Goal: Task Accomplishment & Management: Manage account settings

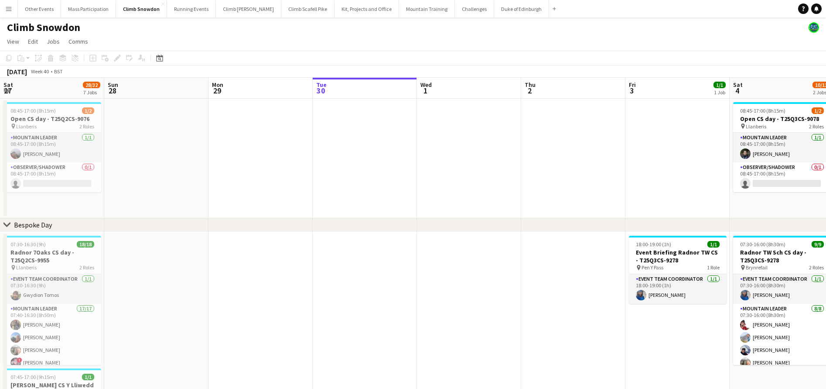
scroll to position [0, 209]
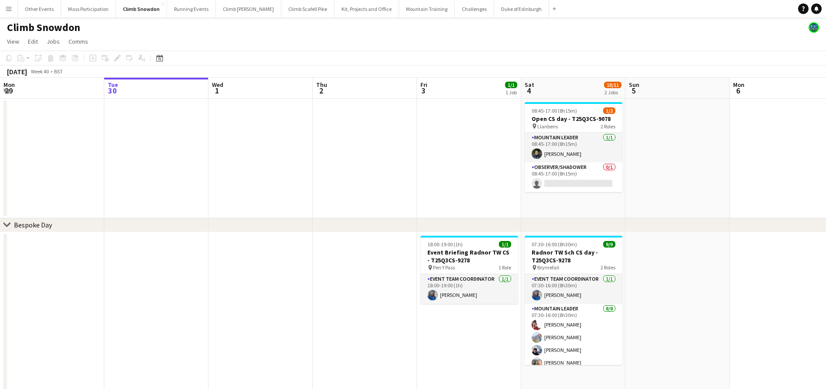
click at [13, 10] on button "Menu" at bounding box center [8, 8] width 17 height 17
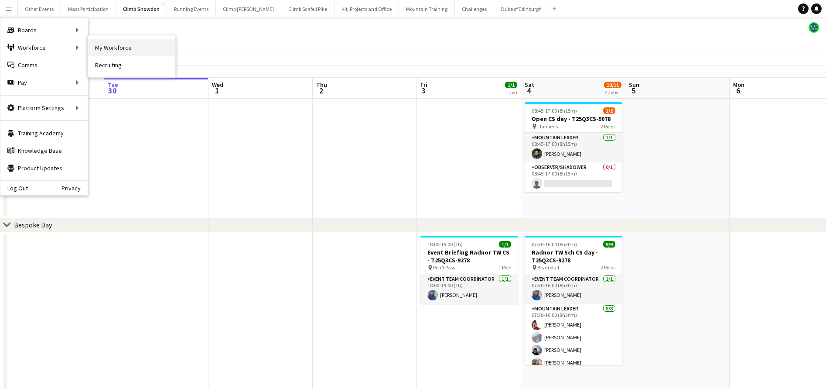
click at [114, 45] on link "My Workforce" at bounding box center [131, 47] width 87 height 17
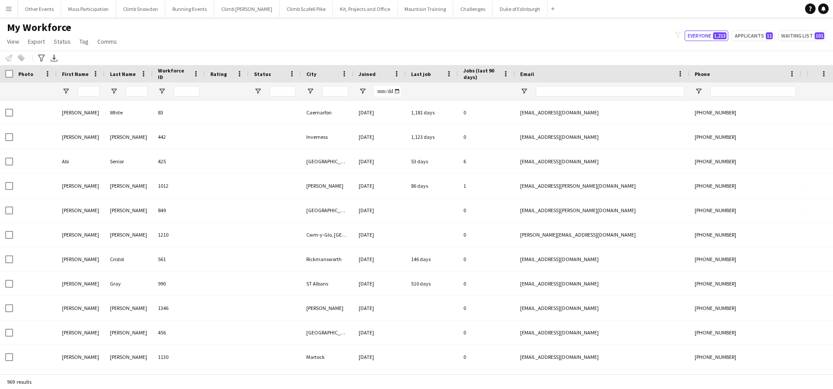
type input "*****"
type input "**********"
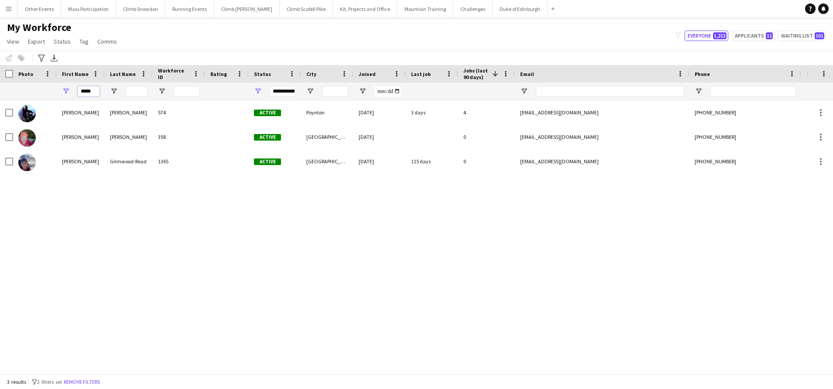
click at [92, 95] on input "*****" at bounding box center [89, 91] width 22 height 10
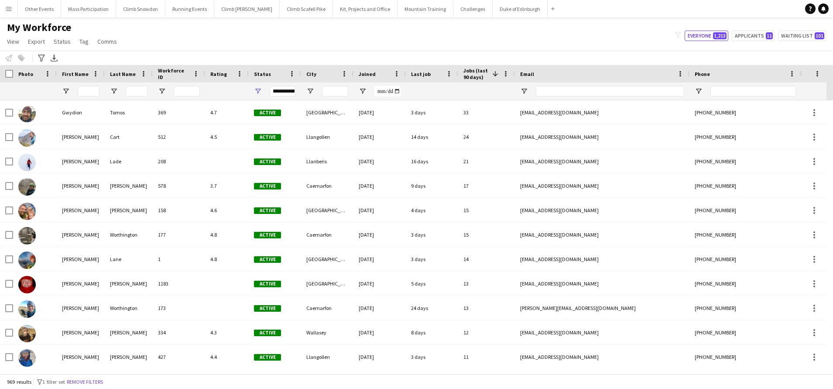
click at [176, 24] on div "My Workforce View Views Default view New view Update view Delete view Edit name…" at bounding box center [416, 36] width 833 height 30
click at [258, 91] on span "Open Filter Menu" at bounding box center [258, 91] width 8 height 8
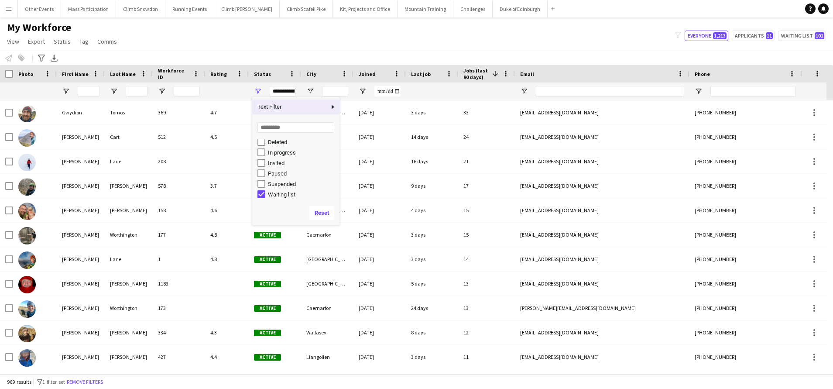
scroll to position [55, 0]
type input "**********"
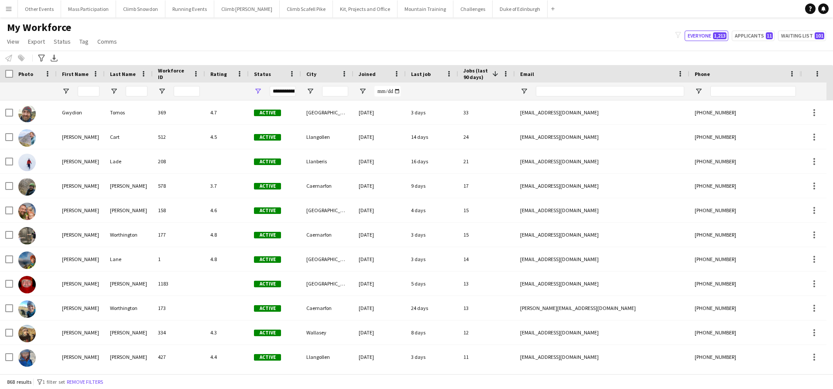
click at [277, 34] on div "My Workforce View Views Default view New view Update view Delete view Edit name…" at bounding box center [416, 36] width 833 height 30
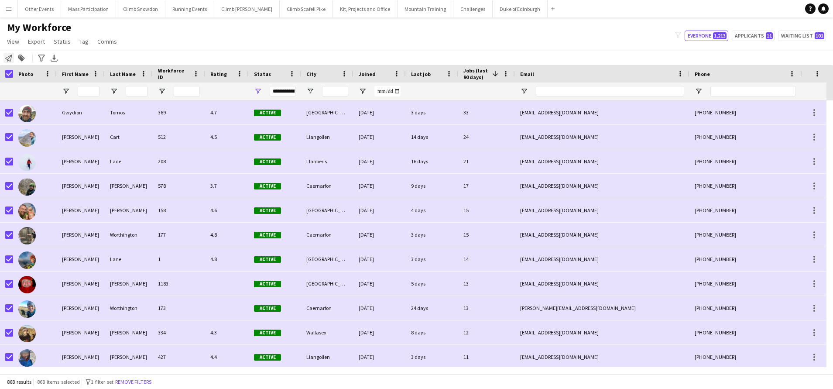
click at [8, 58] on icon "Notify workforce" at bounding box center [8, 58] width 7 height 7
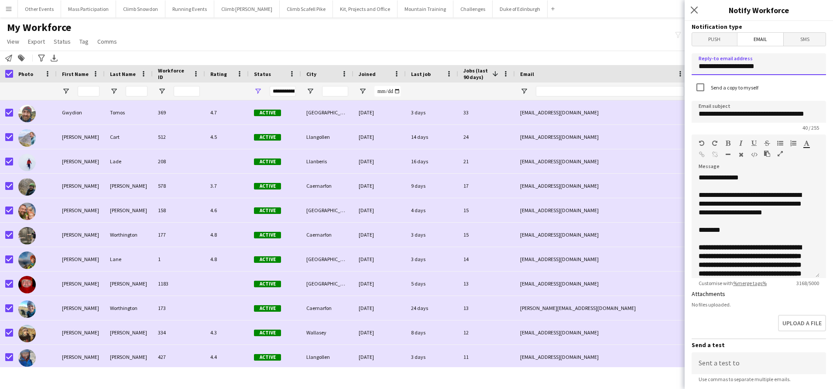
drag, startPoint x: 768, startPoint y: 69, endPoint x: 681, endPoint y: 69, distance: 87.3
type input "**********"
click at [740, 194] on div "**********" at bounding box center [751, 204] width 107 height 26
type input "**********"
click at [699, 195] on div "**********" at bounding box center [751, 204] width 107 height 26
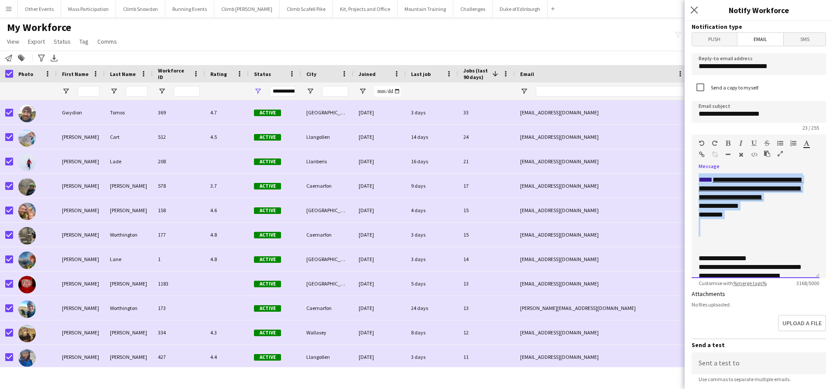
scroll to position [949, 0]
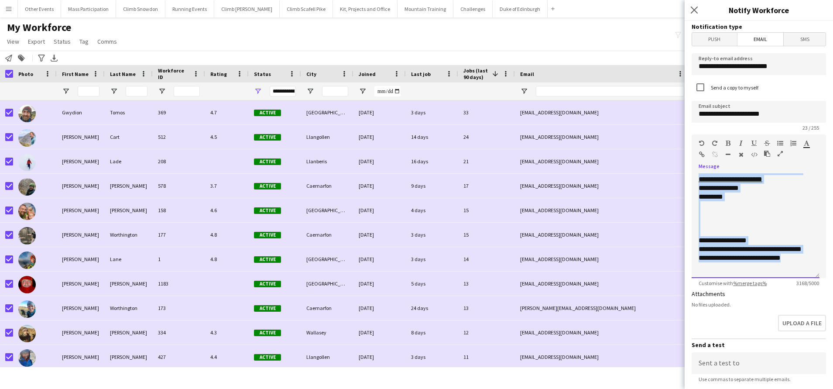
drag, startPoint x: 699, startPoint y: 195, endPoint x: 787, endPoint y: 305, distance: 140.6
click at [787, 305] on form "**********" at bounding box center [759, 263] width 148 height 485
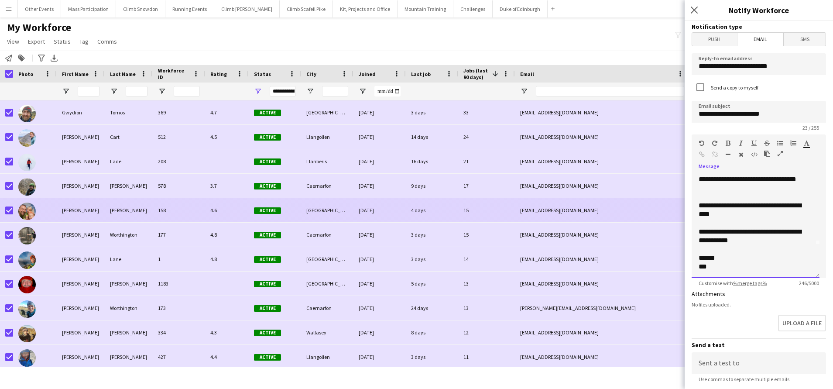
scroll to position [36, 0]
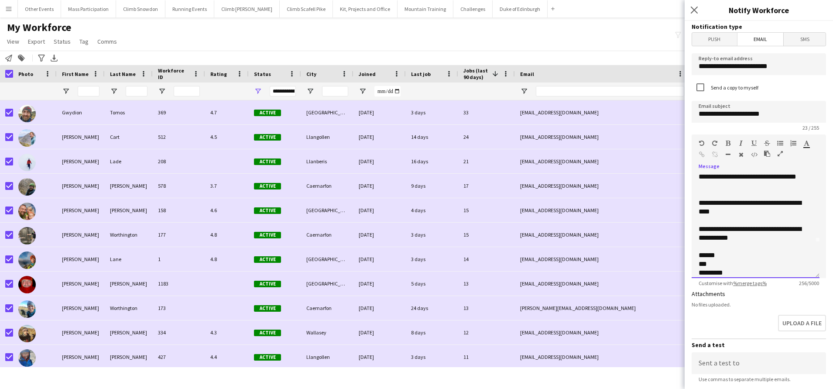
click at [731, 212] on div "**********" at bounding box center [751, 207] width 107 height 17
click at [722, 212] on div "**********" at bounding box center [751, 207] width 107 height 17
click at [702, 197] on div at bounding box center [755, 194] width 114 height 9
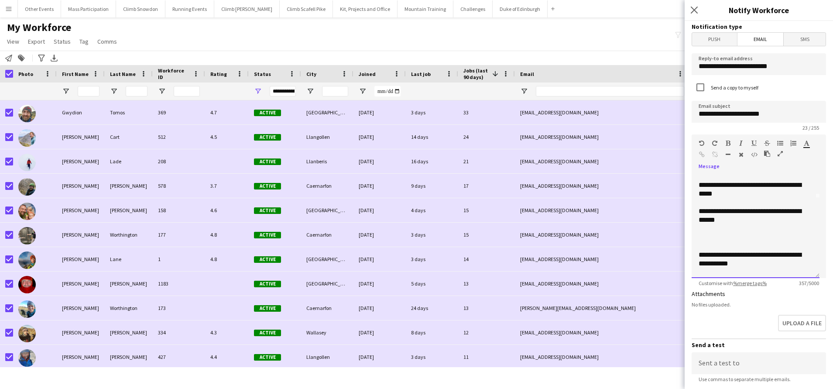
scroll to position [81, 0]
click at [710, 245] on div at bounding box center [755, 245] width 114 height 9
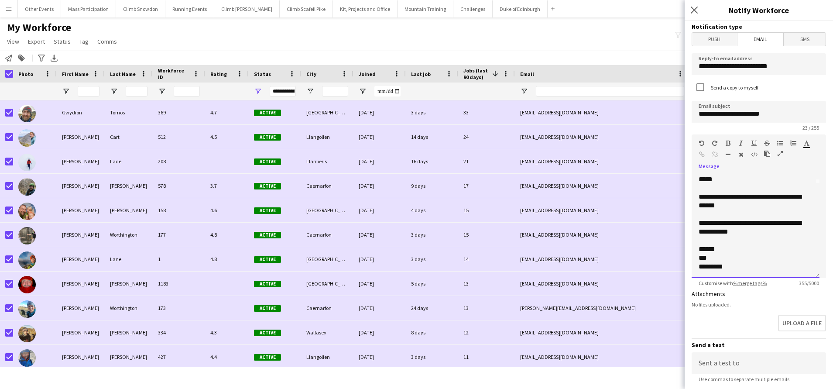
scroll to position [94, 0]
click at [746, 231] on div "**********" at bounding box center [751, 227] width 107 height 17
click at [762, 251] on div "**********" at bounding box center [751, 253] width 107 height 17
click at [749, 259] on div "**********" at bounding box center [751, 253] width 107 height 17
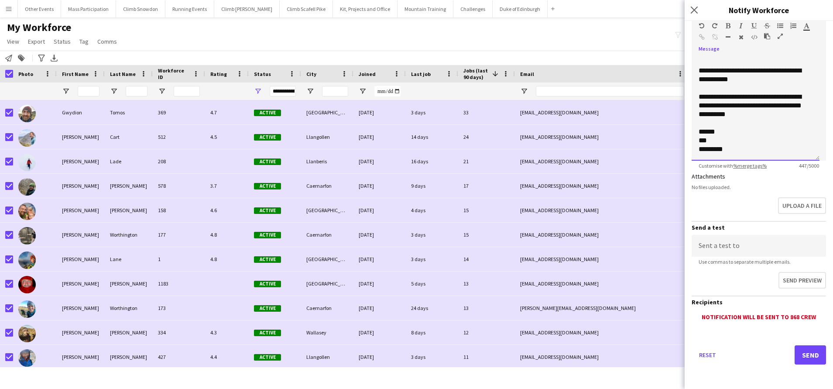
scroll to position [117, 0]
click at [801, 355] on button "Send" at bounding box center [809, 354] width 31 height 19
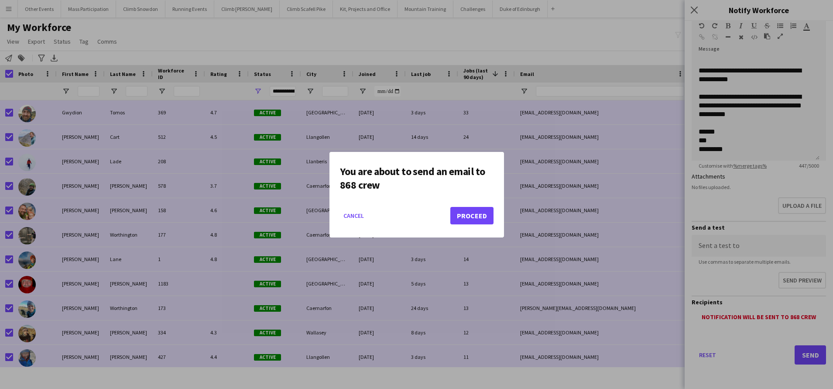
click at [462, 212] on button "Proceed" at bounding box center [471, 215] width 43 height 17
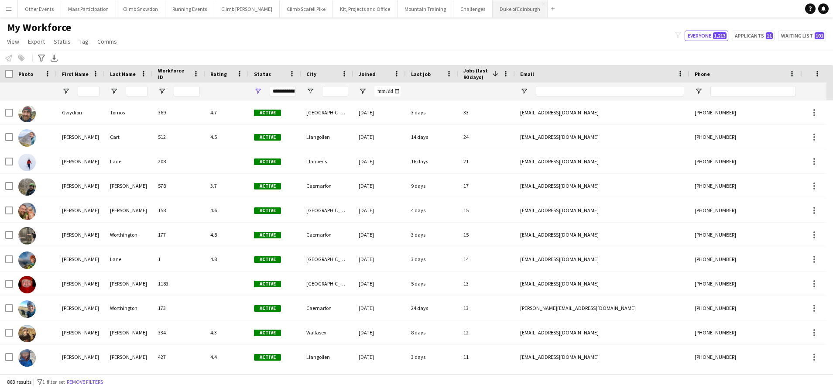
click at [493, 8] on button "Duke of Edinburgh Close" at bounding box center [520, 8] width 55 height 17
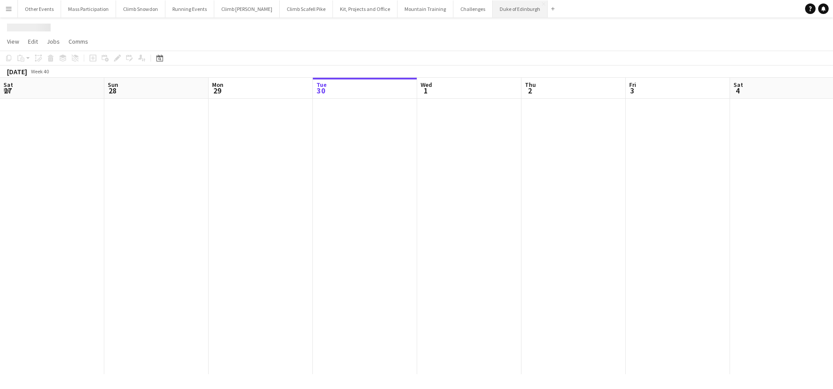
scroll to position [0, 209]
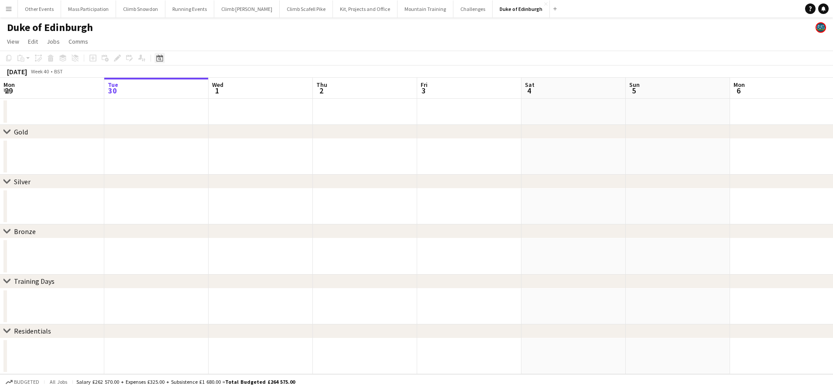
click at [161, 59] on icon at bounding box center [159, 59] width 3 height 3
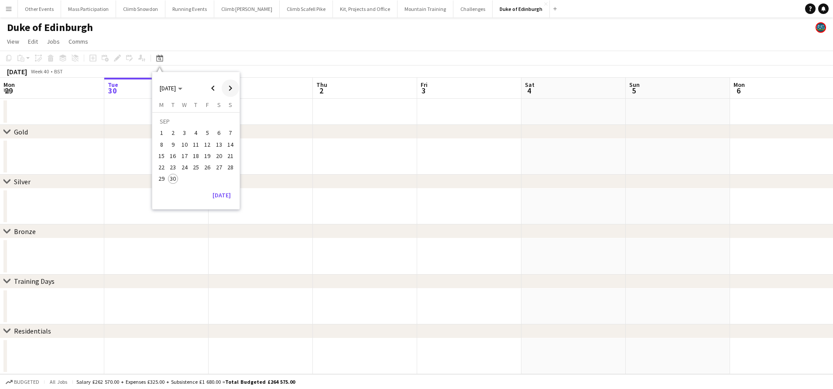
click at [230, 90] on span "Next month" at bounding box center [230, 87] width 17 height 17
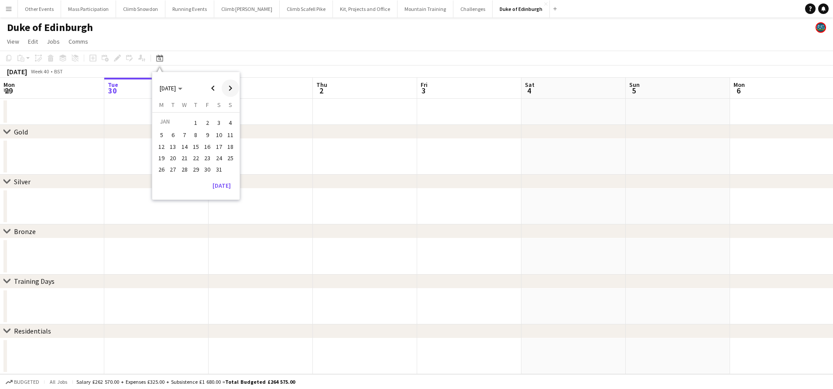
click at [230, 90] on span "Next month" at bounding box center [230, 87] width 17 height 17
click at [216, 168] on span "25" at bounding box center [219, 167] width 10 height 10
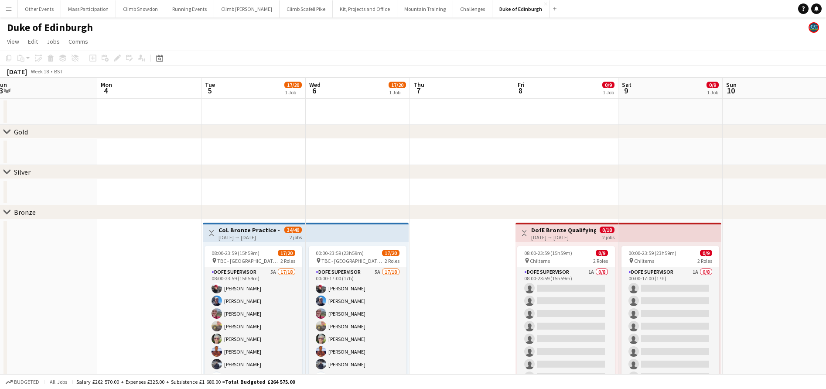
scroll to position [0, 320]
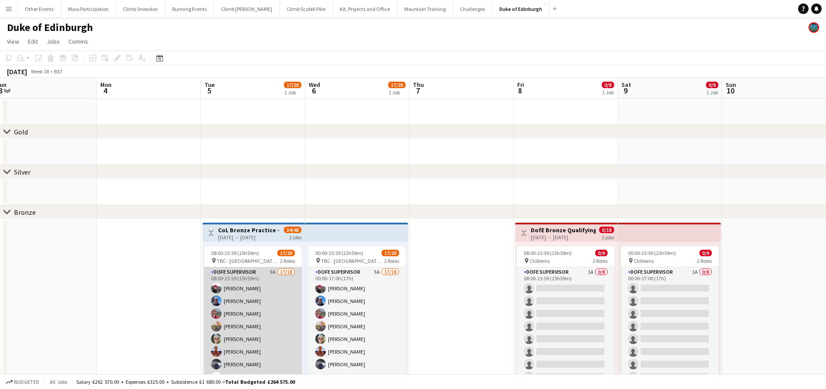
click at [246, 318] on app-card-role "DofE Supervisor 5A 17/18 08:00-23:59 (15h59m) [PERSON_NAME] [PERSON_NAME] [PERS…" at bounding box center [253, 389] width 98 height 245
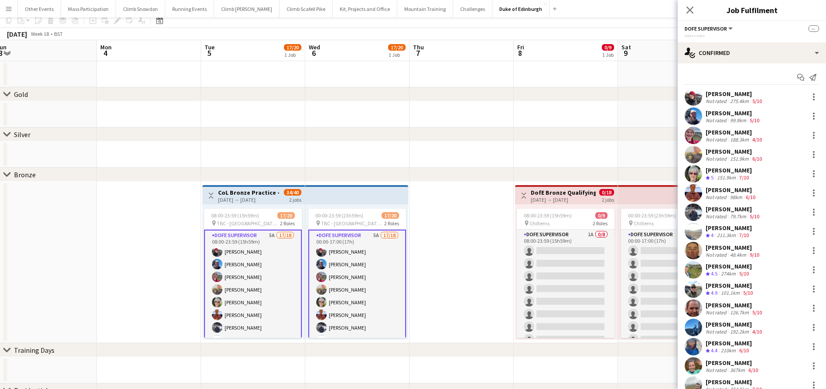
scroll to position [55, 0]
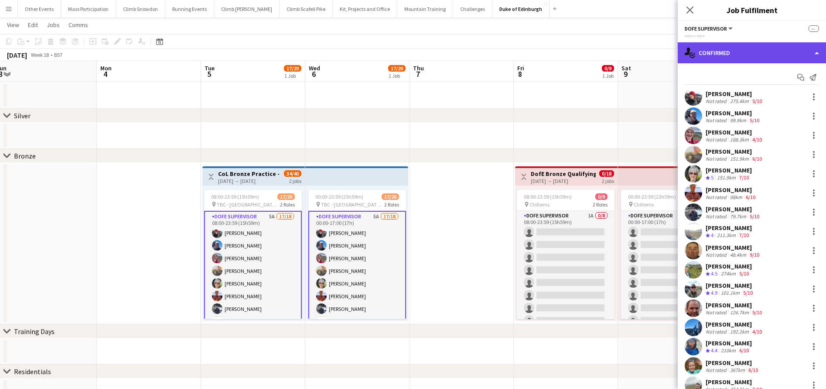
click at [740, 50] on div "single-neutral-actions-check-2 Confirmed" at bounding box center [752, 52] width 148 height 21
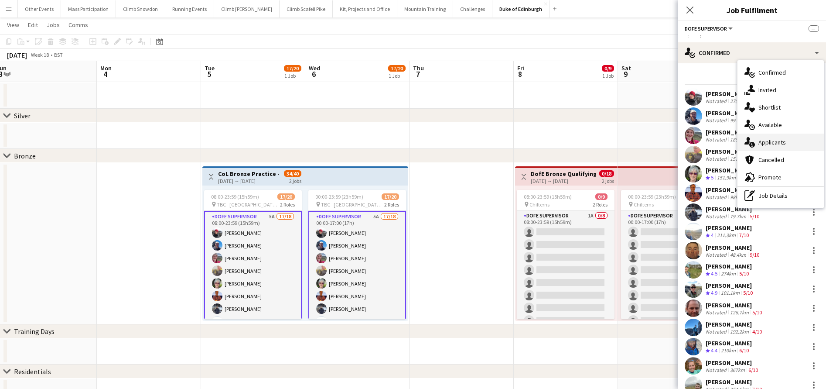
click at [773, 144] on span "Applicants" at bounding box center [772, 142] width 27 height 8
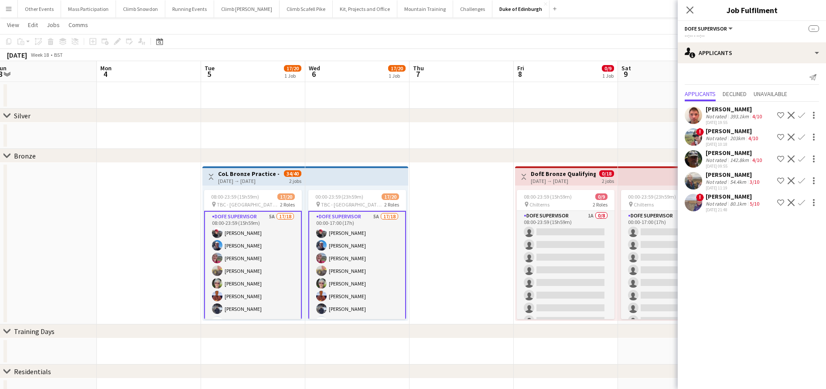
click at [729, 207] on div "[DATE] 21:48" at bounding box center [733, 210] width 55 height 6
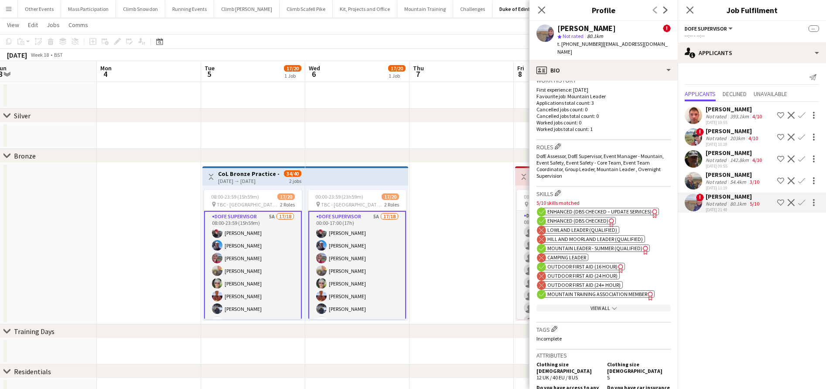
scroll to position [308, 0]
click at [804, 203] on app-icon "Confirm" at bounding box center [801, 202] width 7 height 7
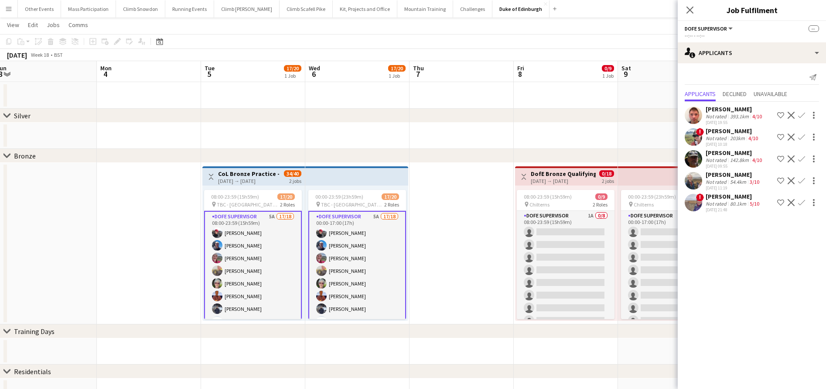
click at [804, 203] on app-icon "Confirm" at bounding box center [801, 202] width 7 height 7
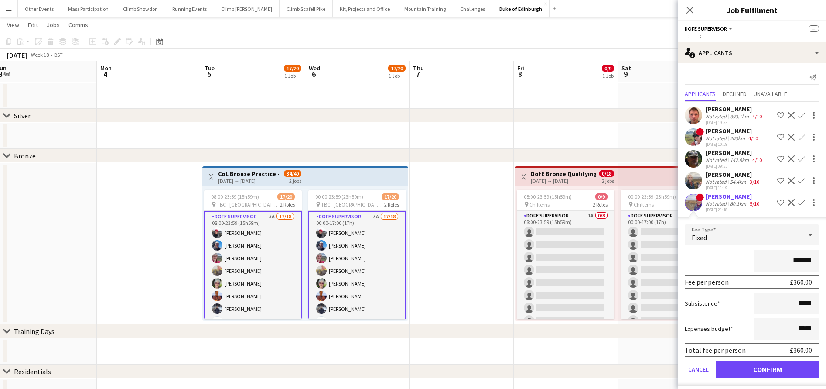
click at [767, 378] on button "Confirm" at bounding box center [767, 368] width 103 height 17
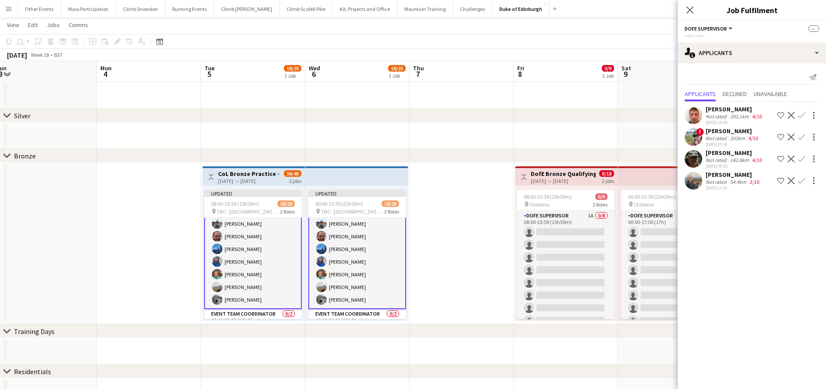
scroll to position [188, 0]
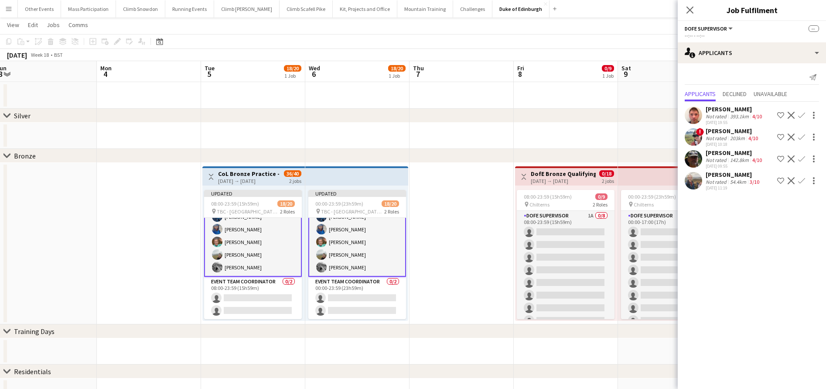
click at [354, 241] on app-card-role "DofE Supervisor 18/18 00:00-17:00 (17h) ! [PERSON_NAME] [PERSON_NAME] [PERSON_N…" at bounding box center [357, 153] width 98 height 247
click at [356, 253] on app-card-role "DofE Supervisor 18/18 00:00-17:00 (17h) ! [PERSON_NAME] [PERSON_NAME] [PERSON_N…" at bounding box center [357, 153] width 98 height 247
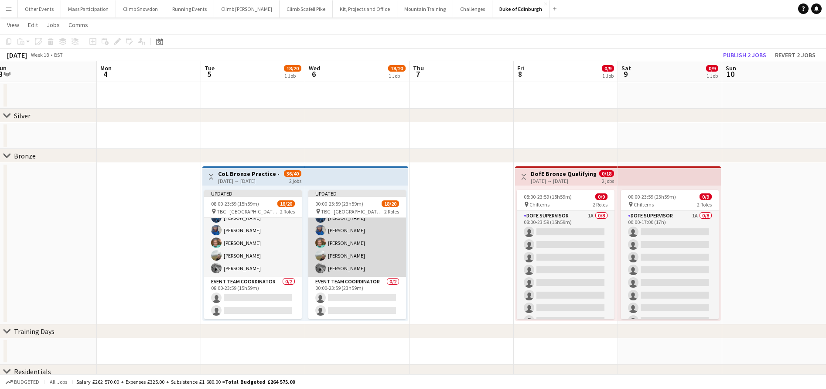
click at [338, 250] on app-card-role "DofE Supervisor 18/18 00:00-17:00 (17h) ! [PERSON_NAME] [PERSON_NAME] [PERSON_N…" at bounding box center [357, 154] width 98 height 245
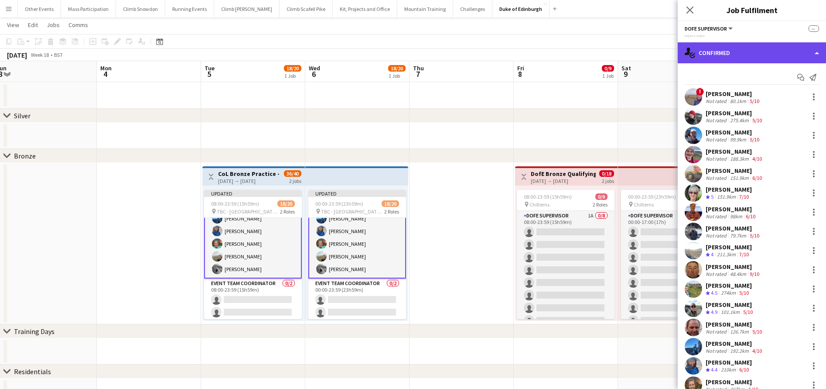
click at [718, 59] on div "single-neutral-actions-check-2 Confirmed" at bounding box center [752, 52] width 148 height 21
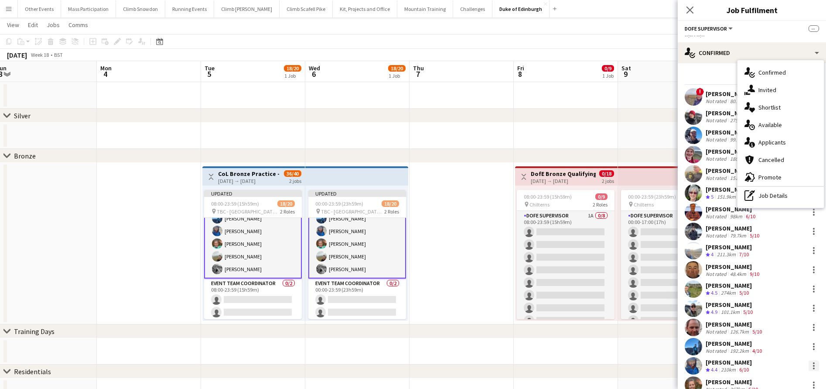
click at [809, 364] on div at bounding box center [814, 365] width 10 height 10
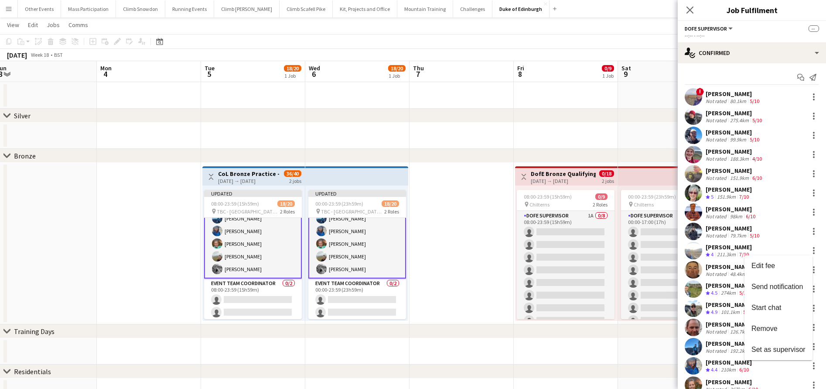
click at [357, 248] on div at bounding box center [413, 194] width 826 height 389
click at [344, 233] on app-card-role "DofE Supervisor 18/18 00:00-17:00 (17h) ! [PERSON_NAME] [PERSON_NAME] [PERSON_N…" at bounding box center [357, 155] width 98 height 247
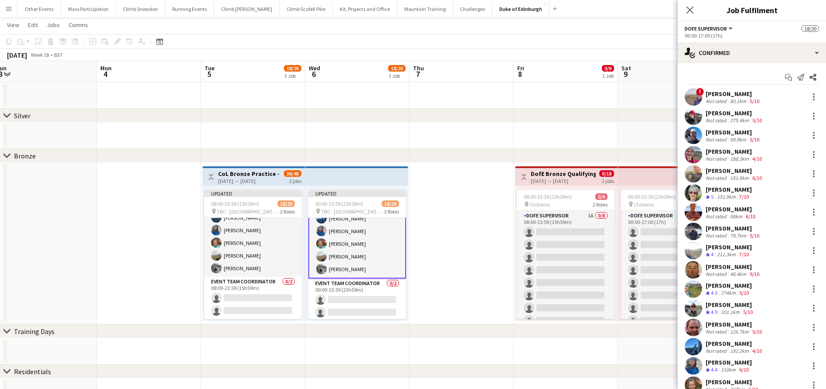
click at [344, 233] on app-card-role "DofE Supervisor 18/18 00:00-17:00 (17h) ! [PERSON_NAME] [PERSON_NAME] [PERSON_N…" at bounding box center [357, 155] width 98 height 247
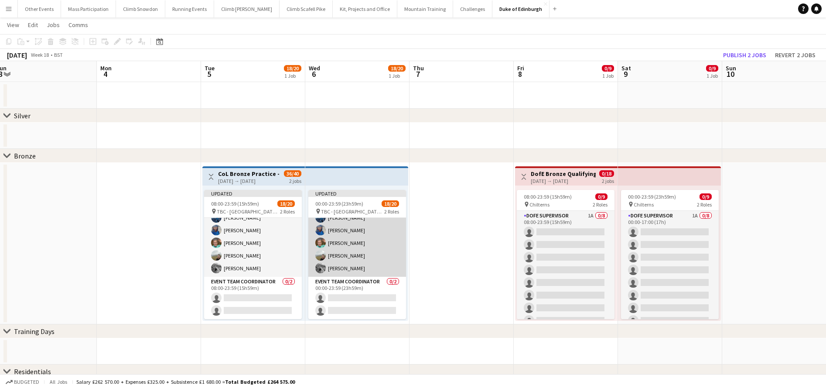
click at [344, 233] on app-card-role "DofE Supervisor 18/18 00:00-17:00 (17h) ! [PERSON_NAME] [PERSON_NAME] [PERSON_N…" at bounding box center [357, 154] width 98 height 245
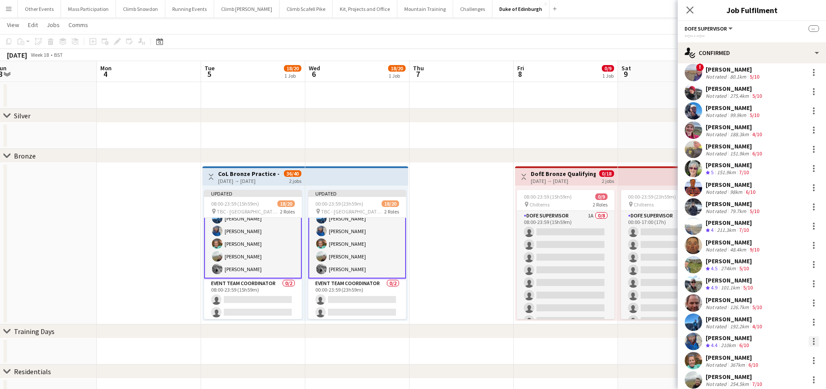
click at [809, 341] on div at bounding box center [814, 341] width 10 height 10
click at [769, 301] on span "Remove" at bounding box center [765, 303] width 26 height 7
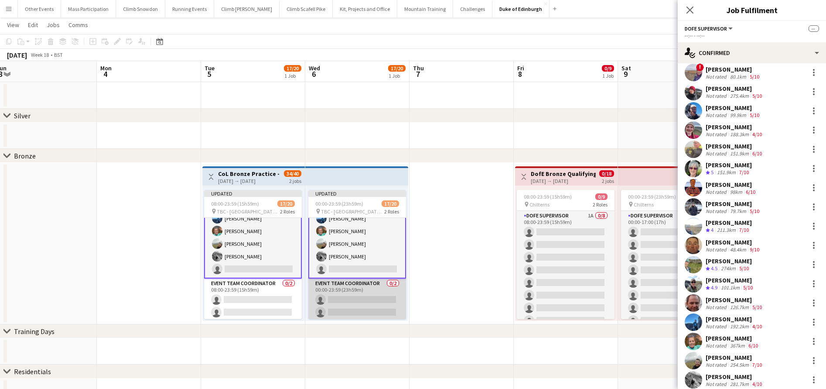
click at [353, 301] on app-card-role "Event Team Coordinator 0/2 00:00-23:59 (23h59m) single-neutral-actions single-n…" at bounding box center [357, 299] width 98 height 42
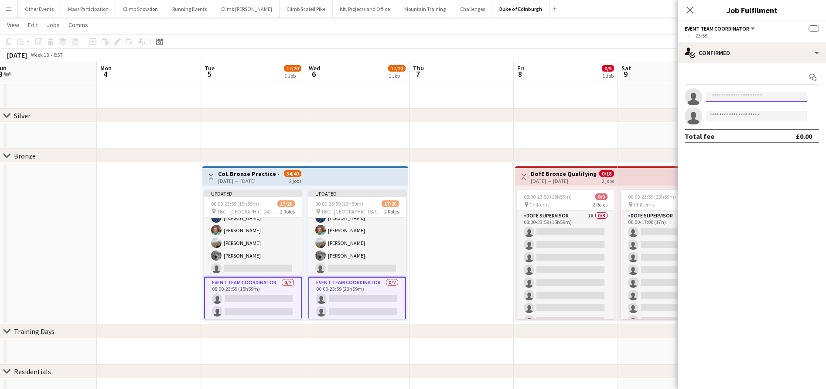
click at [721, 94] on input at bounding box center [756, 97] width 101 height 10
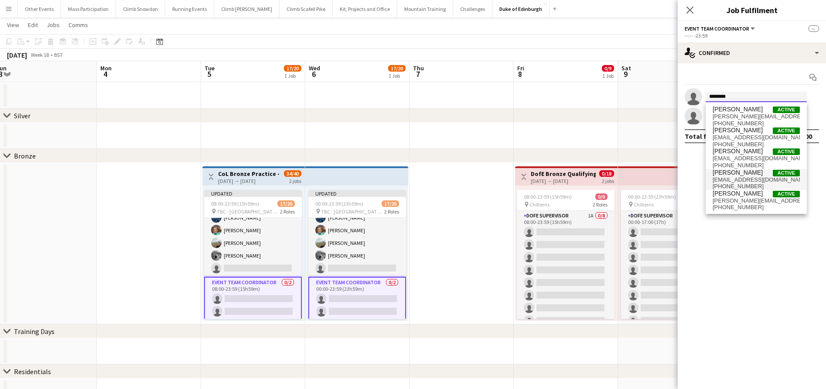
type input "*********"
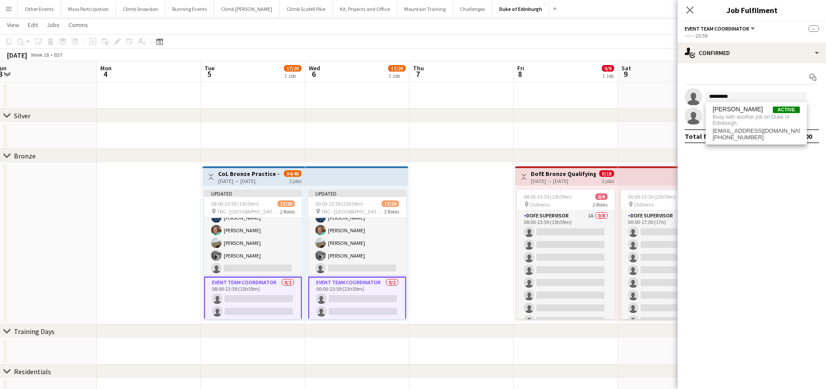
click at [456, 148] on app-date-cell at bounding box center [462, 136] width 104 height 26
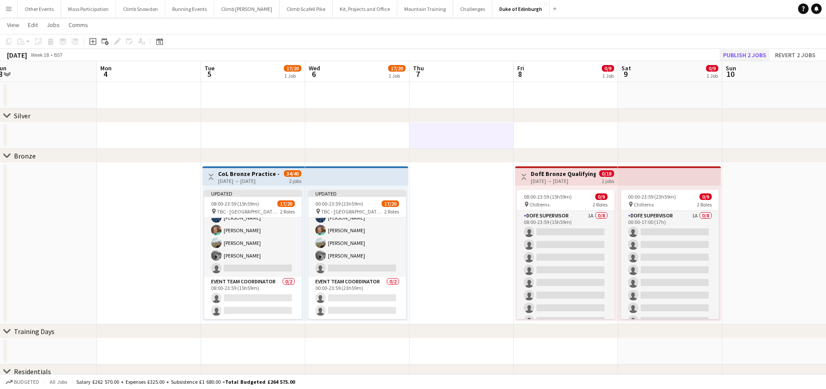
click at [735, 56] on button "Publish 2 jobs" at bounding box center [745, 54] width 50 height 11
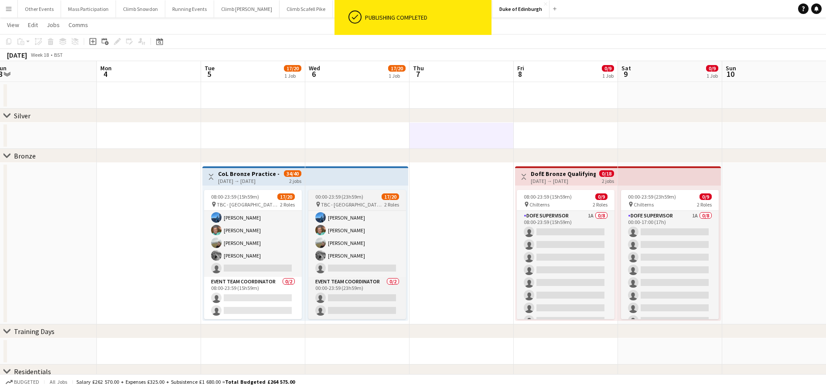
click at [342, 297] on app-card-role "Event Team Coordinator 0/2 00:00-23:59 (23h59m) single-neutral-actions single-n…" at bounding box center [357, 298] width 98 height 42
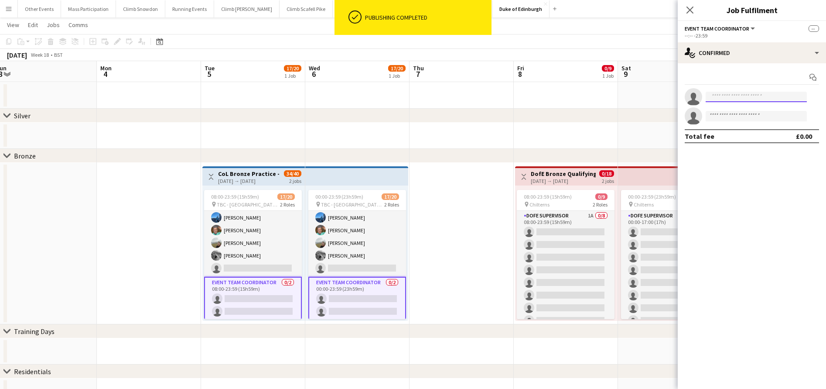
click at [726, 95] on input at bounding box center [756, 97] width 101 height 10
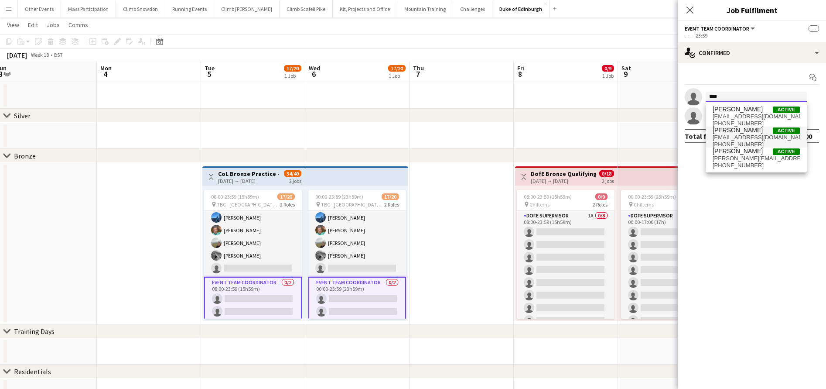
type input "****"
click at [728, 135] on span "[EMAIL_ADDRESS][DOMAIN_NAME]" at bounding box center [756, 137] width 87 height 7
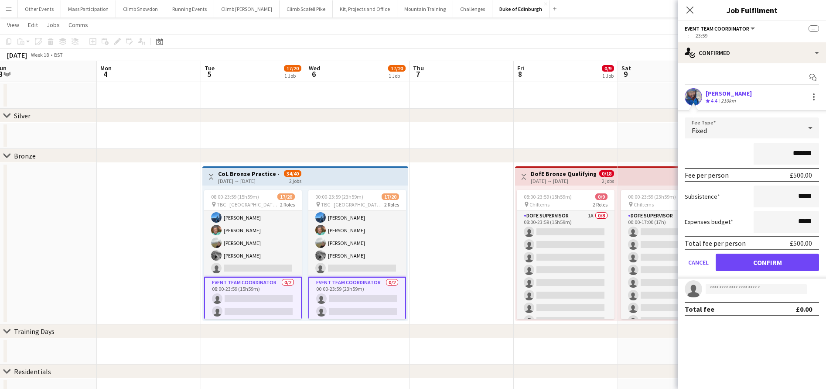
click at [754, 264] on button "Confirm" at bounding box center [767, 261] width 103 height 17
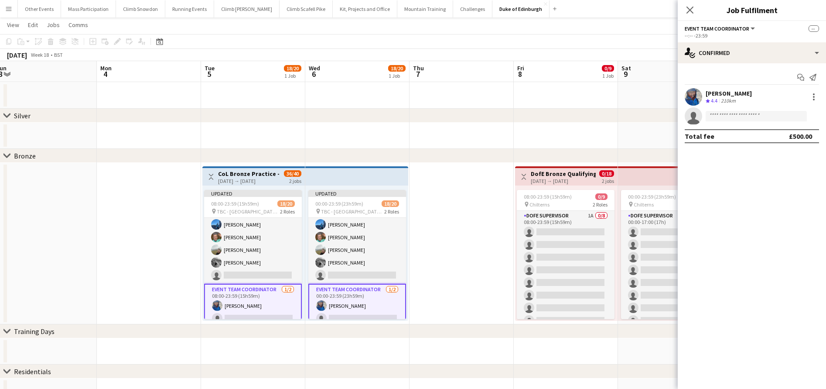
click at [572, 133] on app-date-cell at bounding box center [566, 136] width 104 height 26
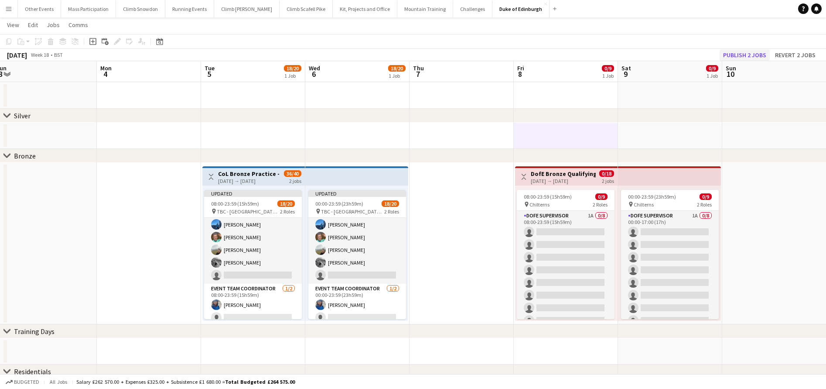
click at [747, 55] on button "Publish 2 jobs" at bounding box center [745, 54] width 50 height 11
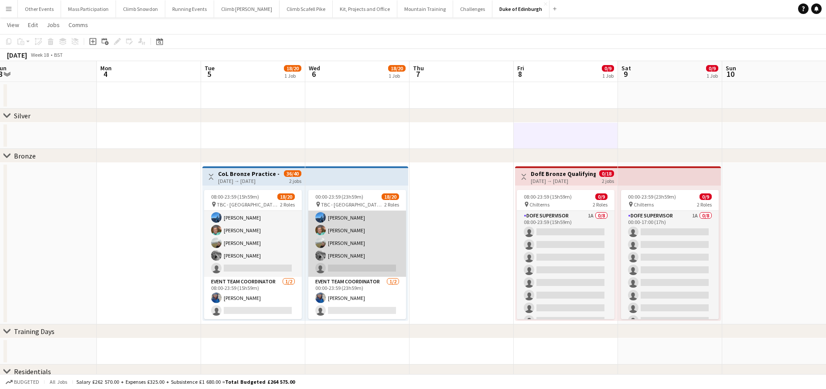
click at [378, 250] on app-card-role "DofE Supervisor 4A 17/18 00:00-17:00 (17h) ! [PERSON_NAME] [PERSON_NAME] [PERSO…" at bounding box center [357, 154] width 98 height 245
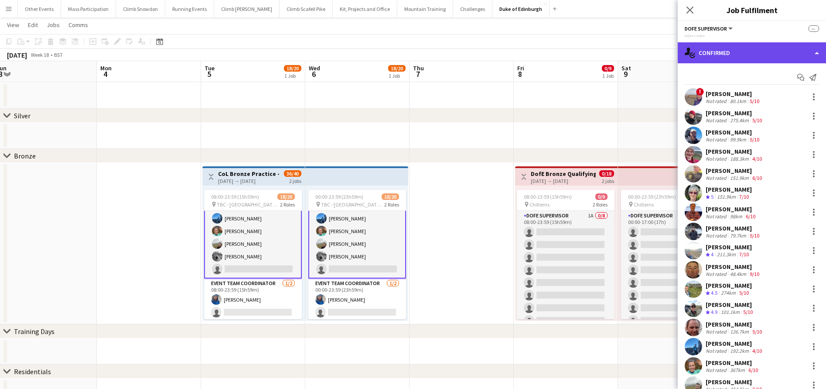
click at [723, 55] on div "single-neutral-actions-check-2 Confirmed" at bounding box center [752, 52] width 148 height 21
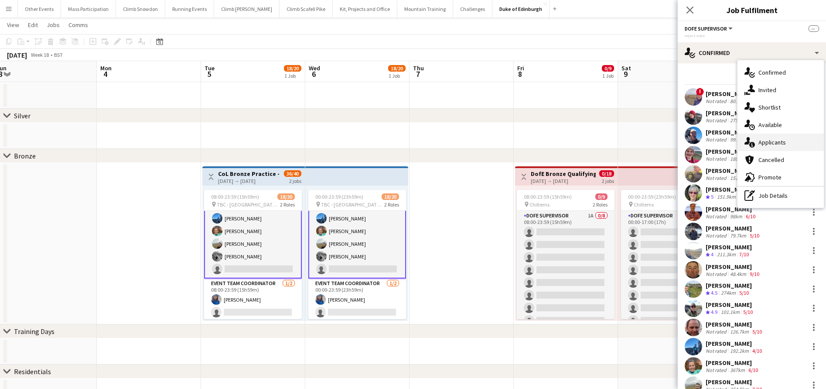
click at [759, 144] on span "Applicants" at bounding box center [772, 142] width 27 height 8
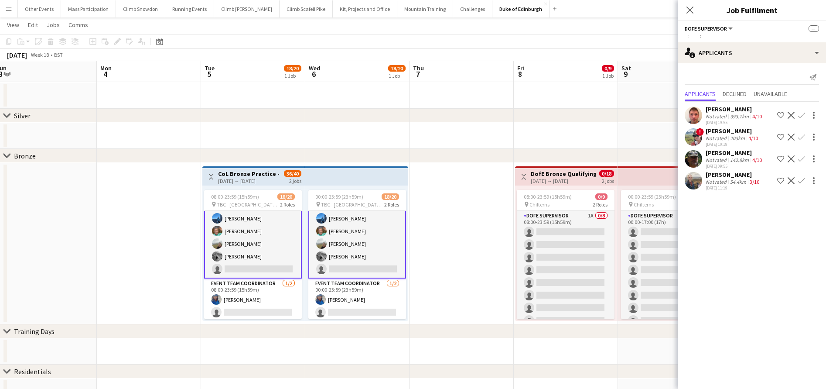
click at [719, 180] on div "Not rated" at bounding box center [717, 181] width 23 height 7
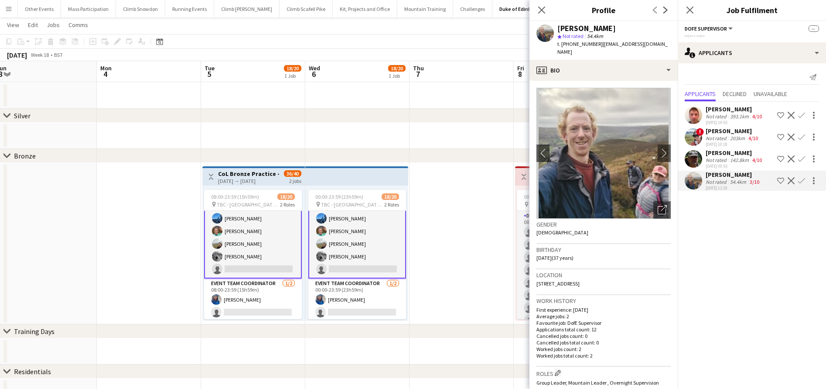
click at [729, 141] on div "[DATE] 10:18" at bounding box center [733, 144] width 54 height 6
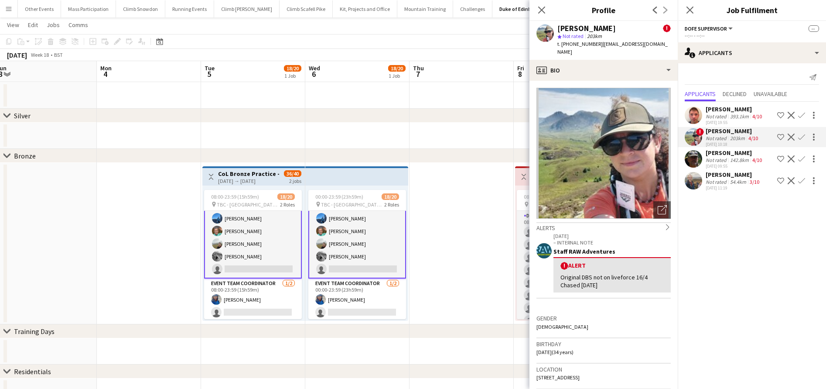
click at [802, 136] on app-icon "Confirm" at bounding box center [801, 137] width 7 height 7
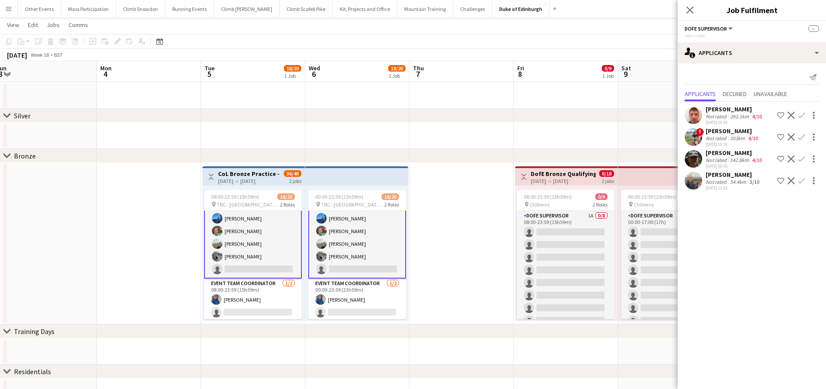
click at [802, 136] on app-icon "Confirm" at bounding box center [801, 137] width 7 height 7
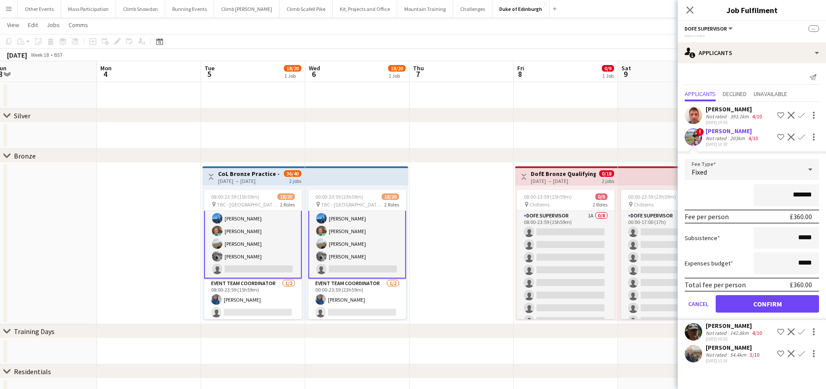
click at [758, 304] on button "Confirm" at bounding box center [767, 303] width 103 height 17
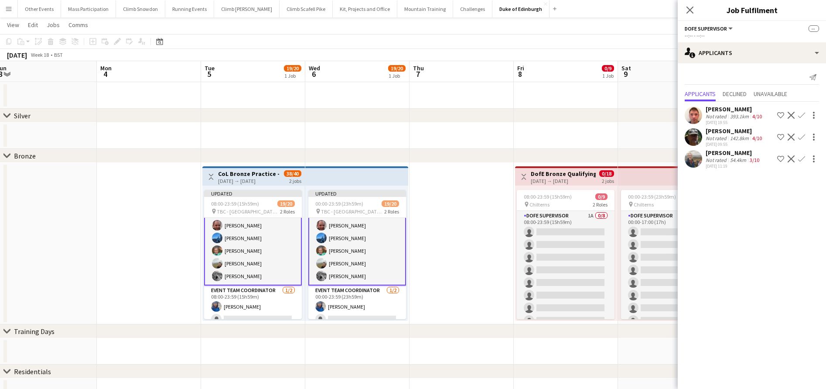
click at [448, 239] on app-date-cell at bounding box center [462, 243] width 104 height 161
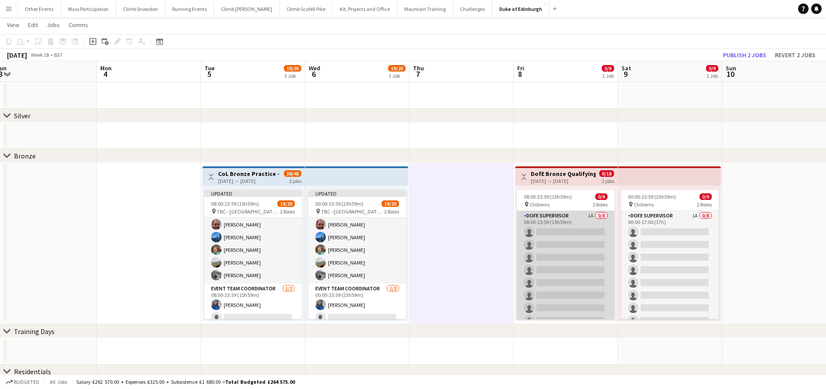
click at [575, 263] on app-card-role "DofE Supervisor 1A 0/8 08:00-23:59 (15h59m) single-neutral-actions single-neutr…" at bounding box center [566, 270] width 98 height 118
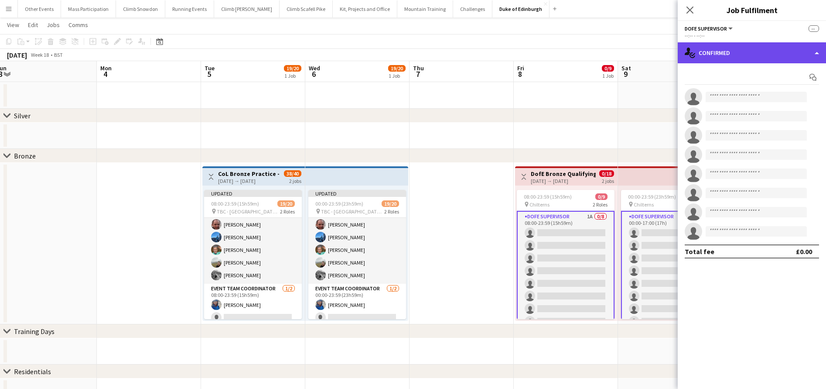
click at [714, 50] on div "single-neutral-actions-check-2 Confirmed" at bounding box center [752, 52] width 148 height 21
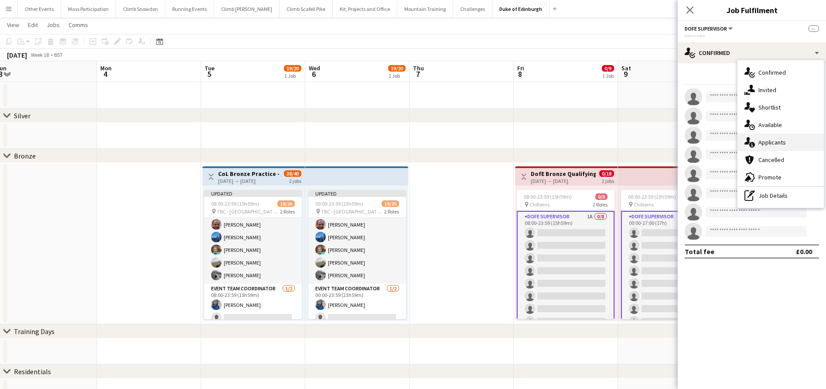
click at [755, 141] on icon "single-neutral-actions-information" at bounding box center [750, 142] width 10 height 10
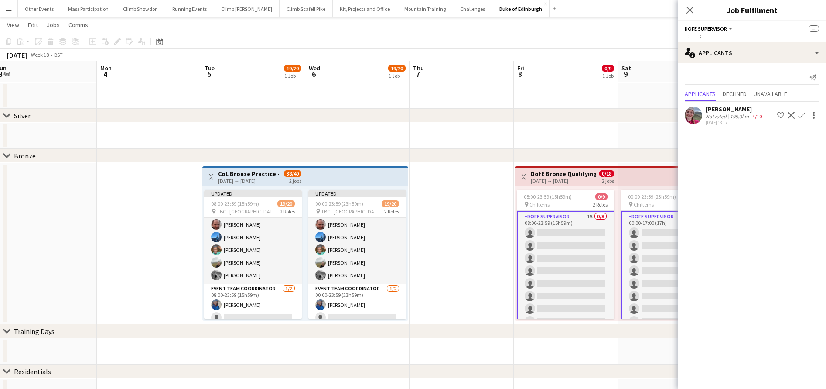
click at [706, 112] on div "[PERSON_NAME]" at bounding box center [735, 109] width 58 height 8
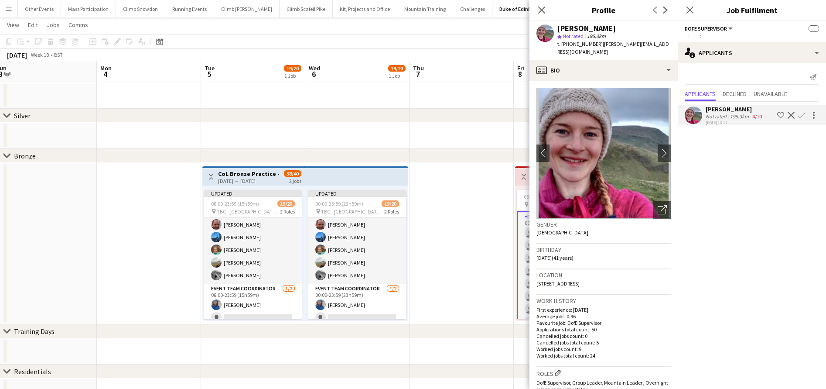
click at [801, 116] on app-icon "Confirm" at bounding box center [801, 115] width 7 height 7
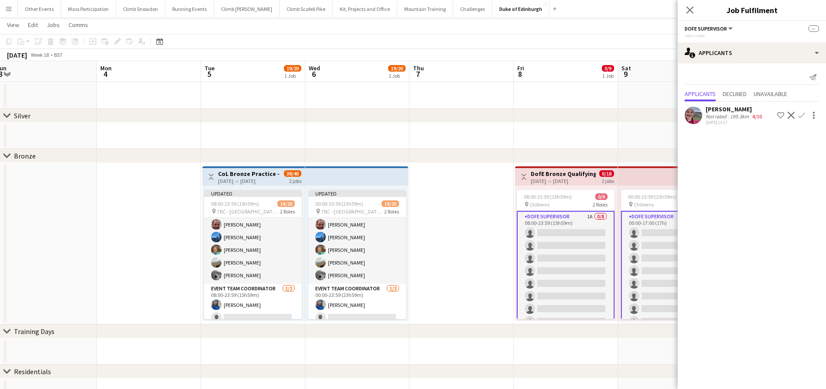
click at [801, 116] on app-icon "Confirm" at bounding box center [801, 115] width 7 height 7
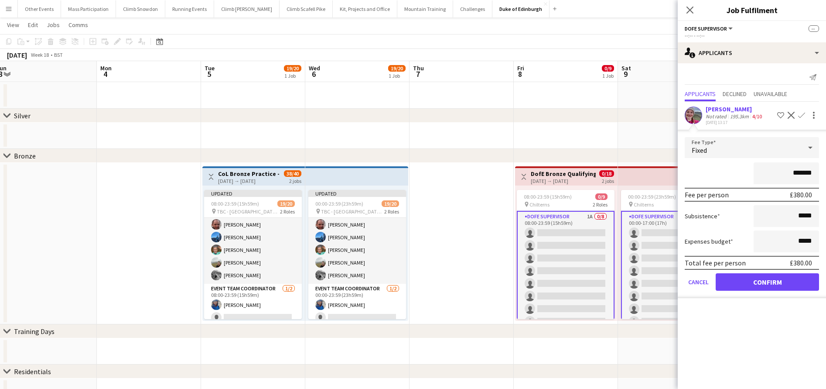
click at [774, 281] on button "Confirm" at bounding box center [767, 281] width 103 height 17
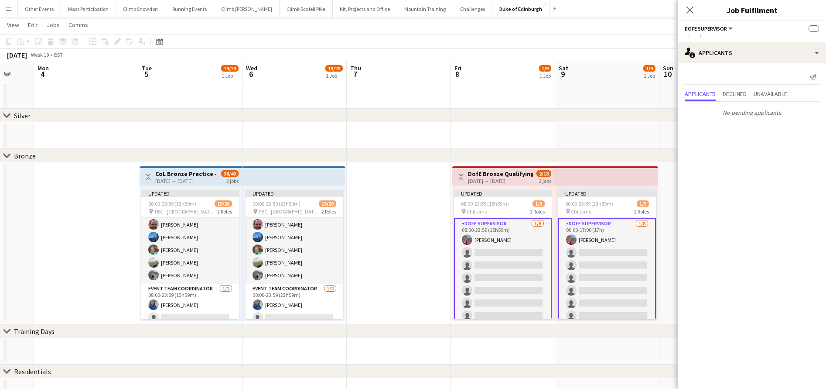
drag, startPoint x: 479, startPoint y: 250, endPoint x: 312, endPoint y: 265, distance: 167.8
click at [312, 265] on app-calendar-viewport "Fri 1 Sat 2 Sun 3 Mon 4 Tue 5 19/20 1 Job Wed 6 19/20 1 Job Thu 7 Fri 8 1/9 1 J…" at bounding box center [413, 192] width 826 height 426
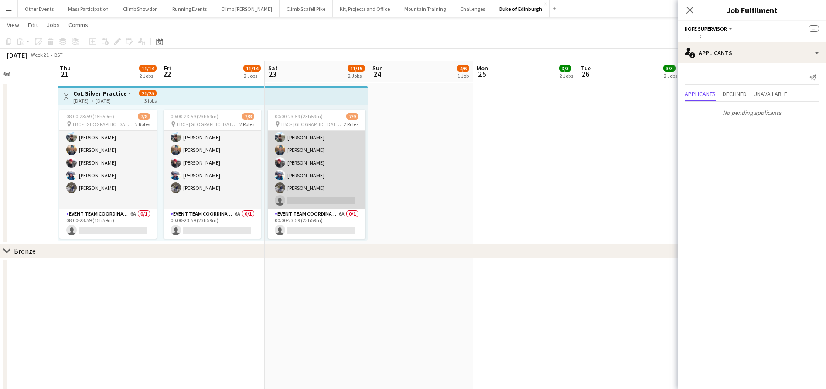
scroll to position [14, 0]
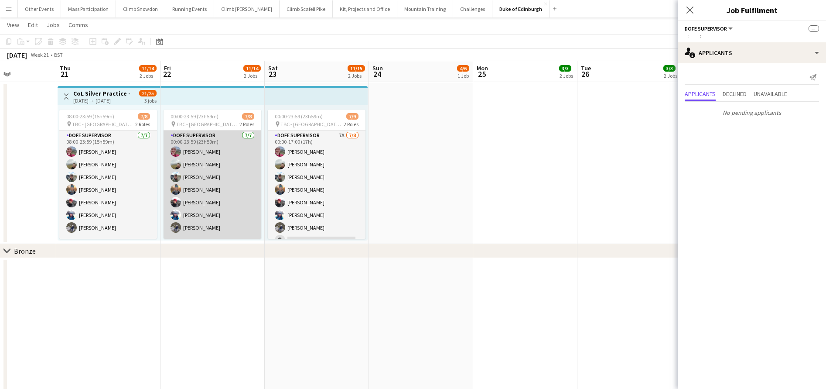
click at [210, 205] on app-card-role "DofE Supervisor [DATE] 00:00-23:59 (23h59m) [PERSON_NAME] [PERSON_NAME] [PERSON…" at bounding box center [213, 189] width 98 height 118
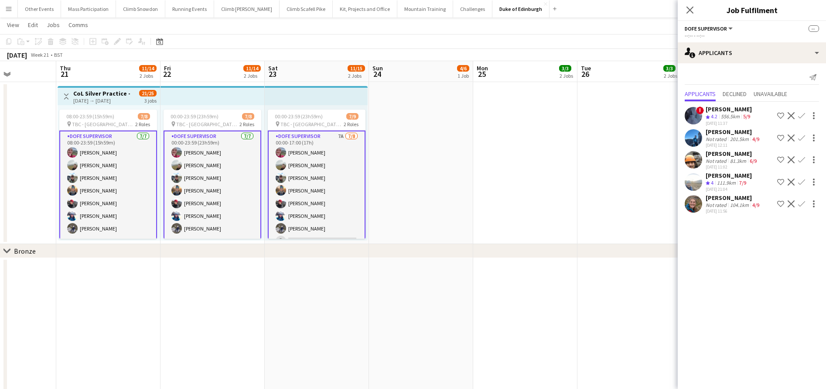
click at [210, 205] on app-card-role "DofE Supervisor [DATE] 00:00-23:59 (23h59m) [PERSON_NAME] [PERSON_NAME] [PERSON…" at bounding box center [213, 189] width 98 height 118
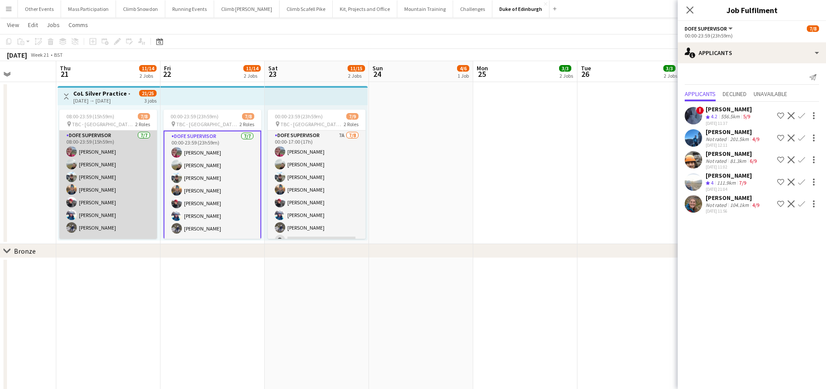
click at [110, 200] on app-card-role "DofE Supervisor [DATE] 08:00-23:59 (15h59m) [PERSON_NAME] [PERSON_NAME] [PERSON…" at bounding box center [108, 189] width 98 height 118
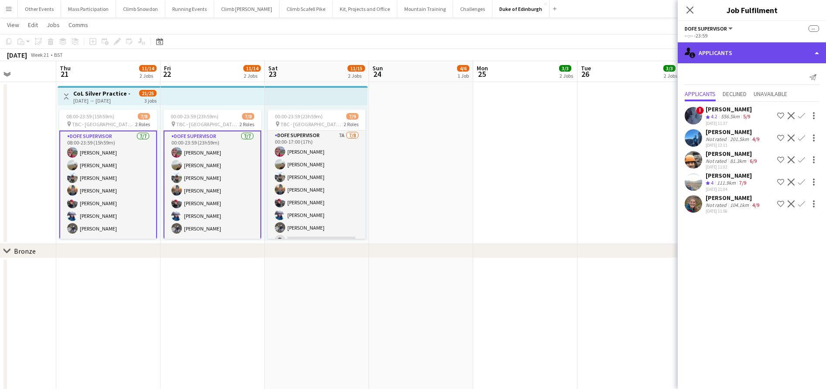
click at [711, 56] on div "single-neutral-actions-information Applicants" at bounding box center [752, 52] width 148 height 21
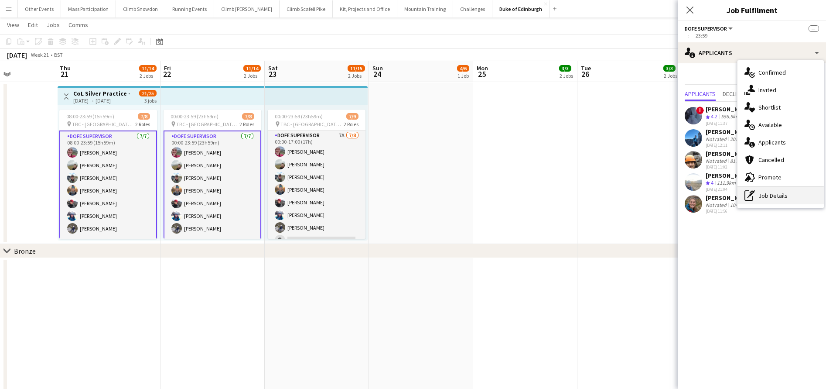
click at [770, 194] on div "pen-write Job Details" at bounding box center [781, 195] width 86 height 17
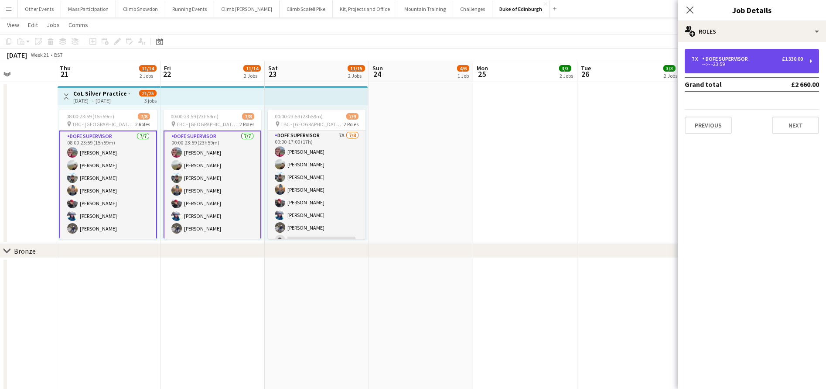
click at [733, 65] on div "--:-- -23:59" at bounding box center [747, 64] width 111 height 4
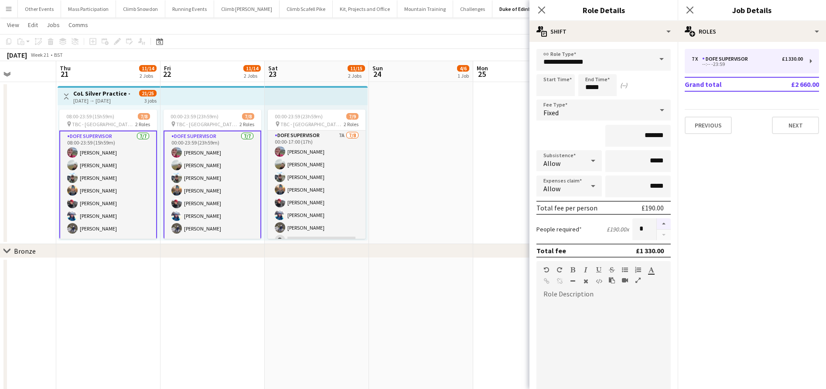
click at [657, 226] on button "button" at bounding box center [664, 223] width 14 height 11
type input "*"
click at [459, 185] on app-date-cell at bounding box center [421, 162] width 104 height 161
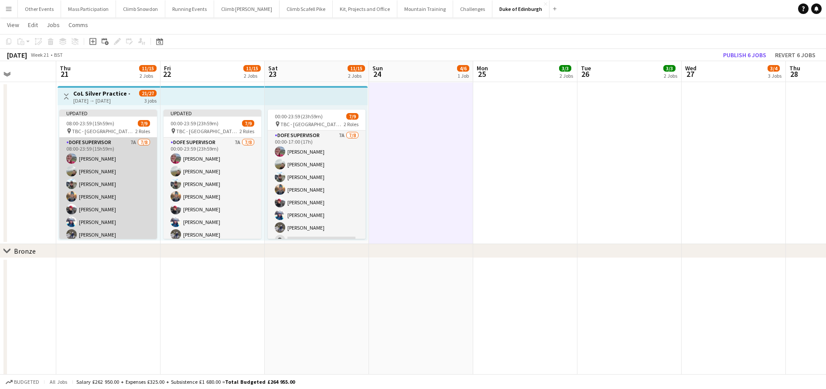
click at [107, 174] on app-card-role "DofE Supervisor 7A [DATE] 08:00-23:59 (15h59m) [PERSON_NAME] [PERSON_NAME] [PER…" at bounding box center [108, 196] width 98 height 118
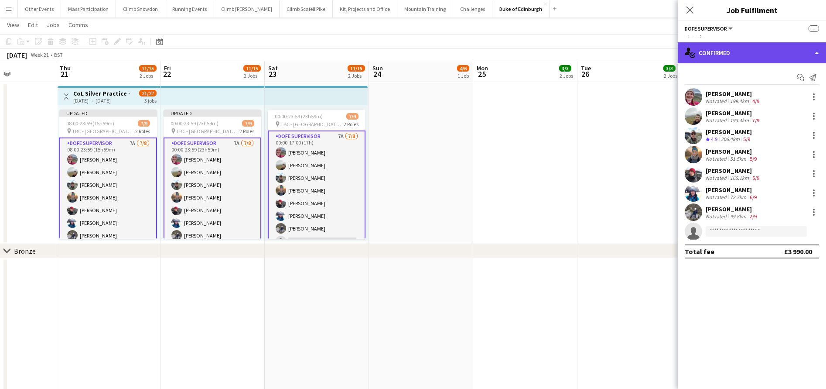
click at [713, 51] on div "single-neutral-actions-check-2 Confirmed" at bounding box center [752, 52] width 148 height 21
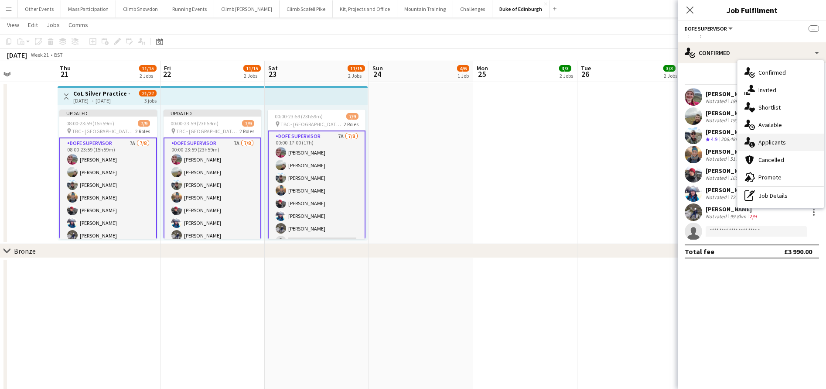
click at [755, 143] on icon "single-neutral-actions-information" at bounding box center [750, 142] width 10 height 10
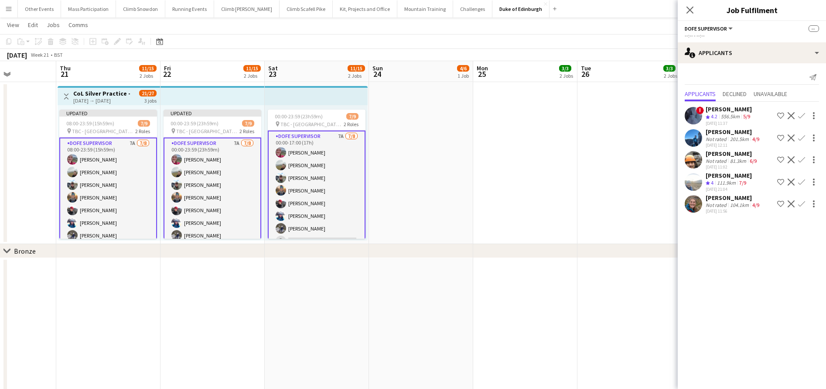
click at [729, 137] on div "201.5km" at bounding box center [740, 139] width 22 height 7
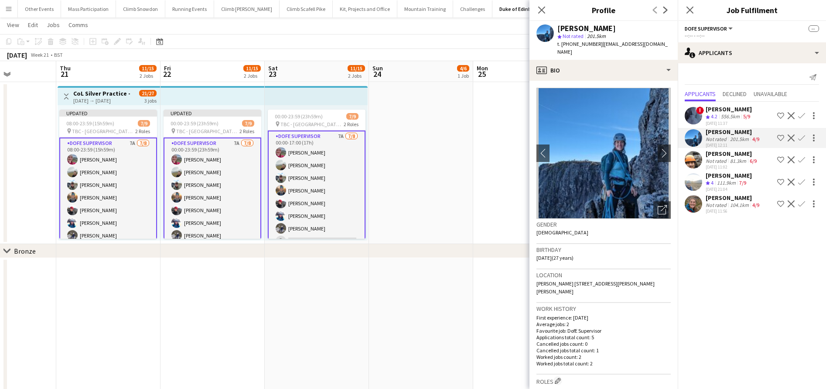
click at [725, 161] on div "Not rated" at bounding box center [717, 161] width 23 height 7
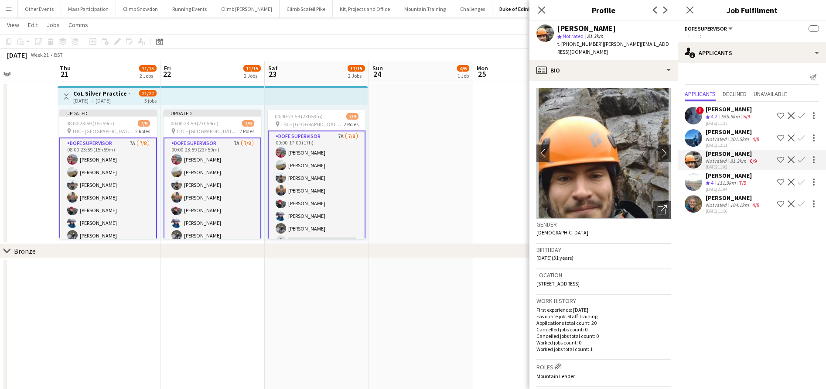
click at [724, 202] on div "Not rated" at bounding box center [717, 205] width 23 height 7
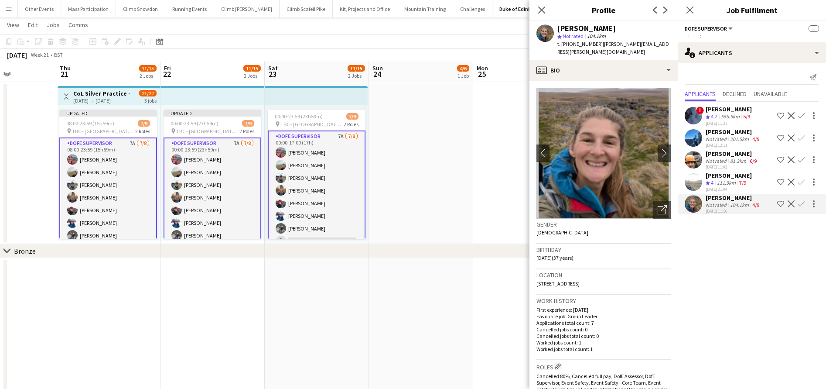
click at [802, 205] on app-icon "Confirm" at bounding box center [801, 203] width 7 height 7
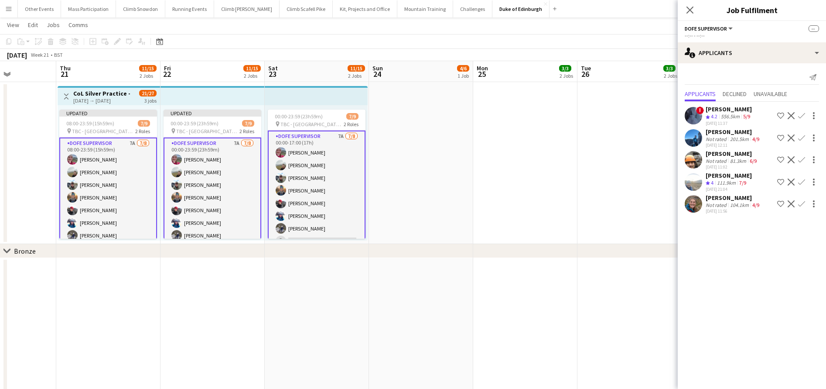
click at [802, 205] on app-icon "Confirm" at bounding box center [801, 203] width 7 height 7
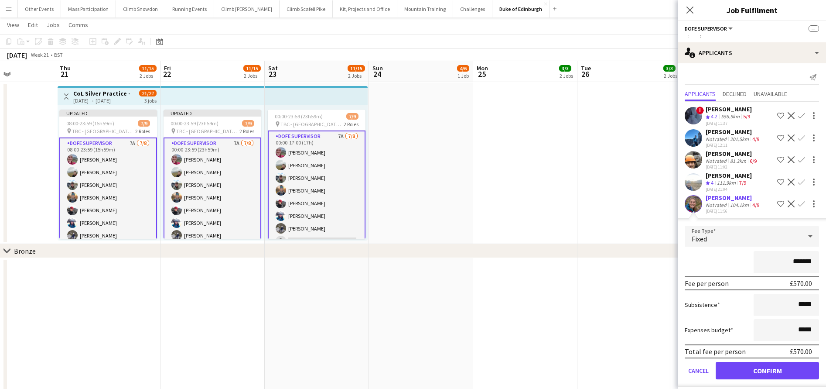
click at [752, 373] on button "Confirm" at bounding box center [767, 370] width 103 height 17
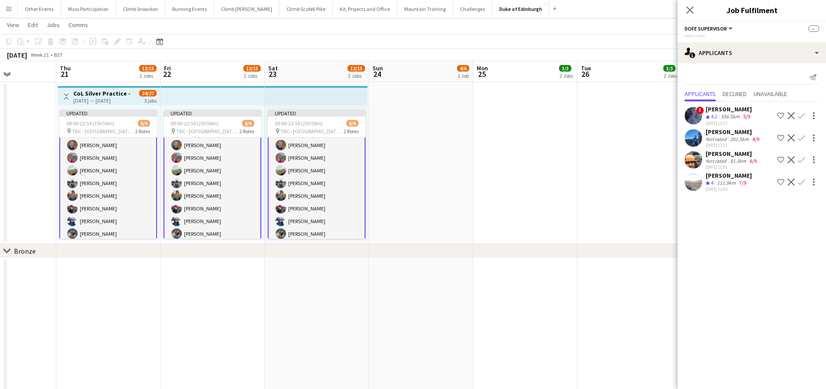
scroll to position [23, 0]
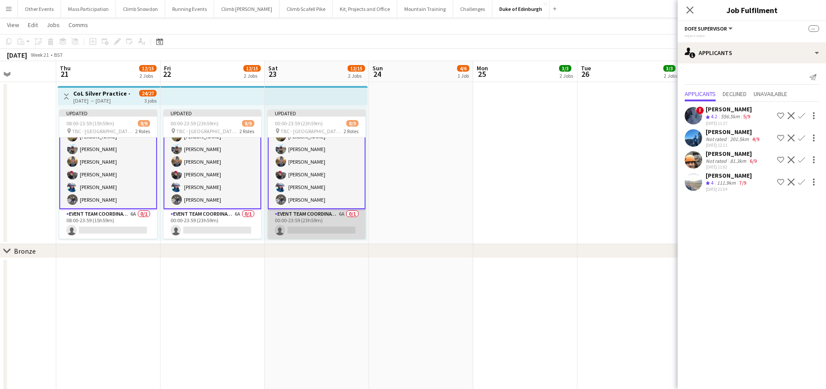
click at [321, 225] on app-card-role "Event Team Coordinator 6A 0/1 00:00-23:59 (23h59m) single-neutral-actions" at bounding box center [317, 224] width 98 height 30
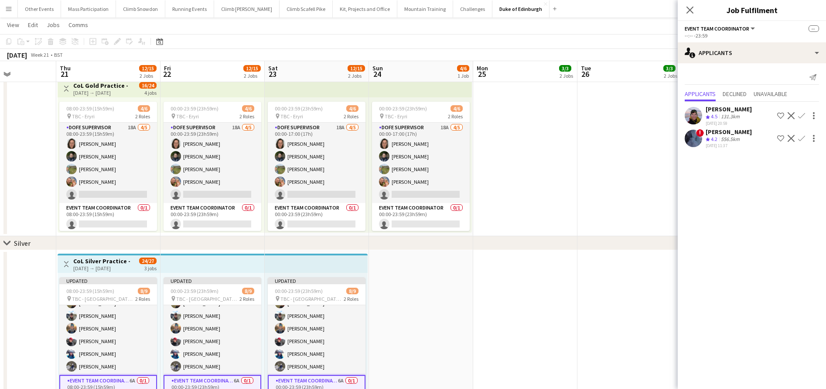
scroll to position [58, 0]
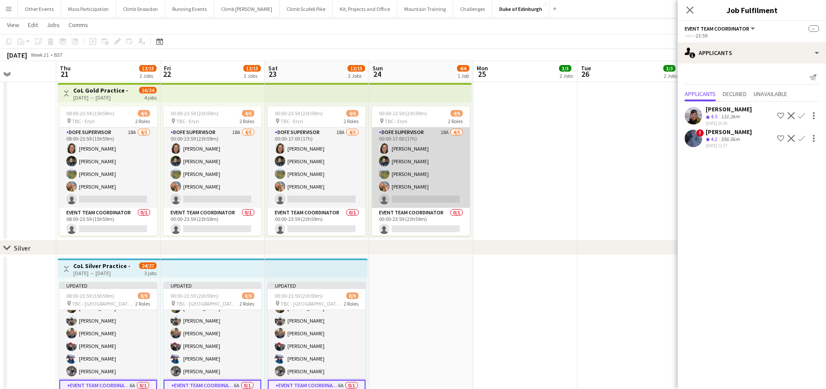
click at [407, 193] on app-card-role "DofE Supervisor 18A [DATE] 00:00-17:00 (17h) [PERSON_NAME] [PERSON_NAME] [PERSO…" at bounding box center [421, 167] width 98 height 80
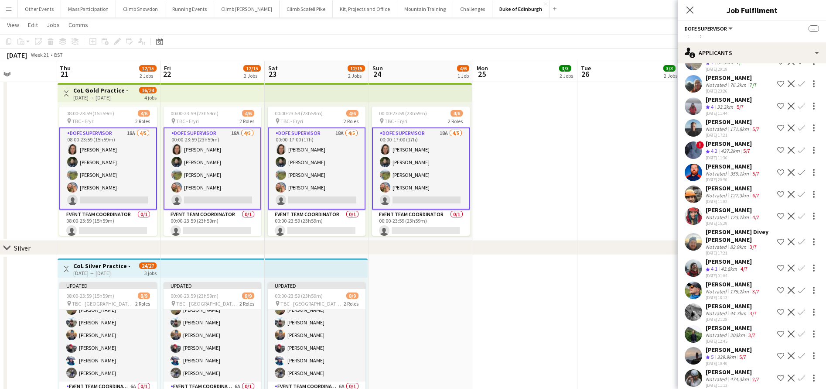
click at [719, 376] on div "Not rated" at bounding box center [717, 379] width 23 height 7
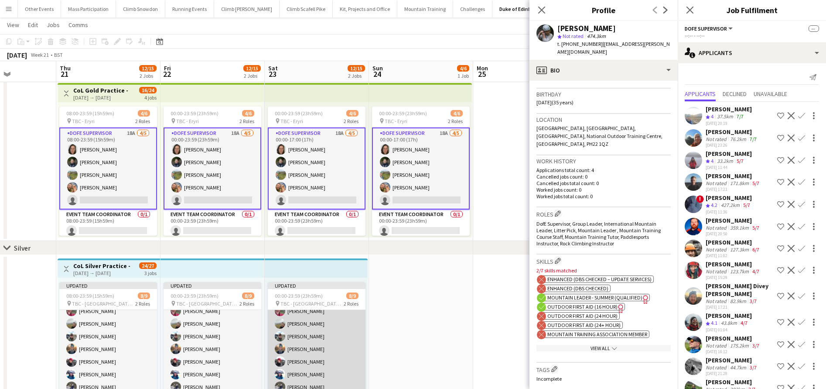
scroll to position [30, 0]
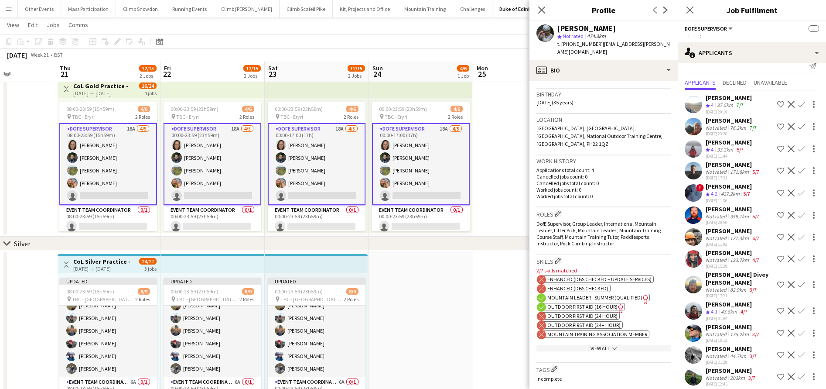
click at [798, 191] on app-icon "Confirm" at bounding box center [801, 192] width 7 height 7
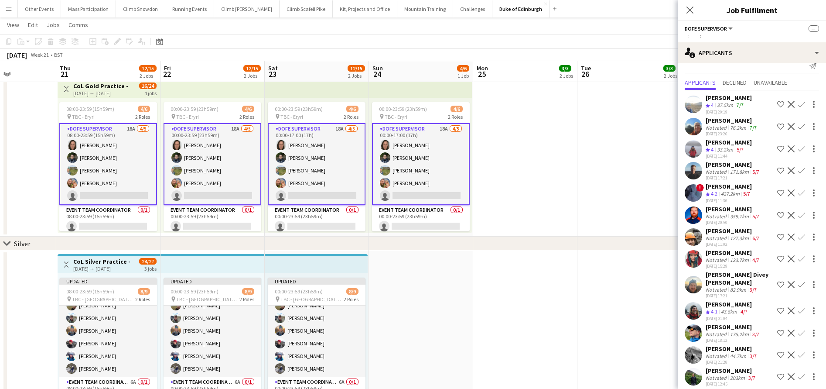
click at [798, 191] on app-icon "Confirm" at bounding box center [801, 192] width 7 height 7
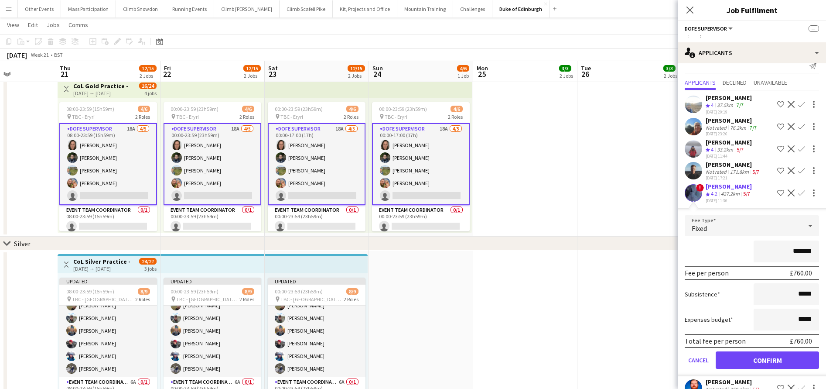
click at [768, 360] on button "Confirm" at bounding box center [767, 359] width 103 height 17
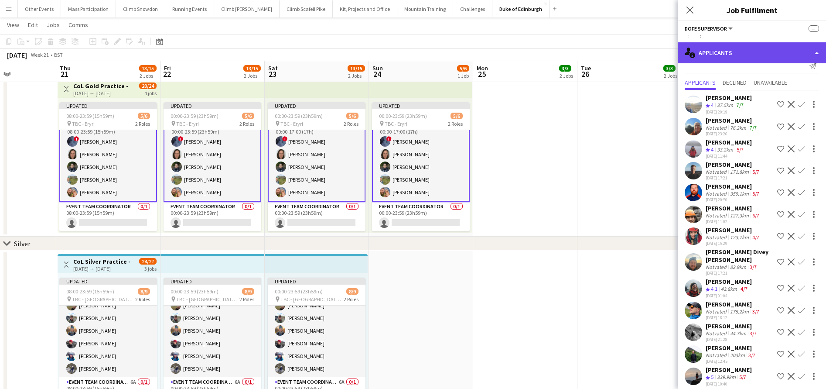
click at [712, 56] on div "single-neutral-actions-information Applicants" at bounding box center [752, 52] width 148 height 21
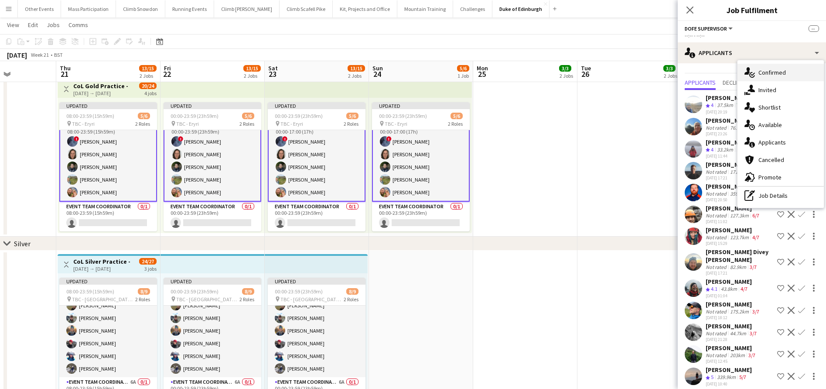
click at [762, 64] on div "single-neutral-actions-check-2 Confirmed" at bounding box center [781, 72] width 86 height 17
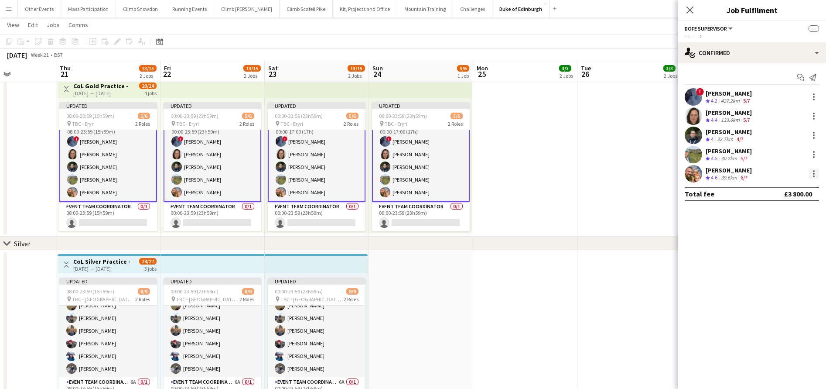
click at [813, 174] on div at bounding box center [814, 174] width 2 height 2
click at [784, 252] on span "Remove" at bounding box center [771, 252] width 26 height 7
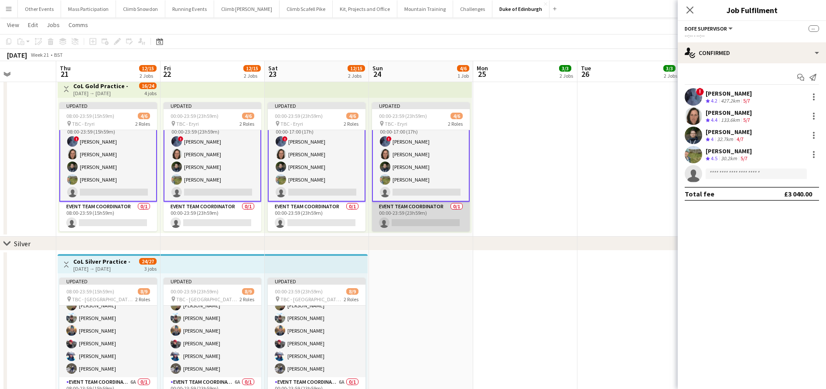
click at [406, 216] on app-card-role "Event Team Coordinator 0/1 00:00-23:59 (23h59m) single-neutral-actions" at bounding box center [421, 217] width 98 height 30
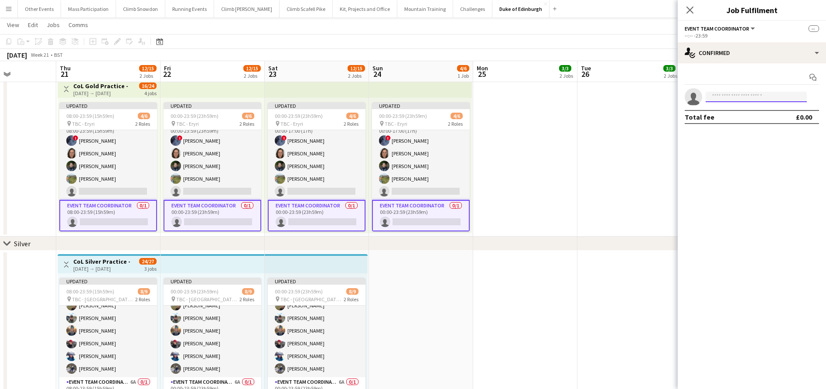
click at [725, 96] on input at bounding box center [756, 97] width 101 height 10
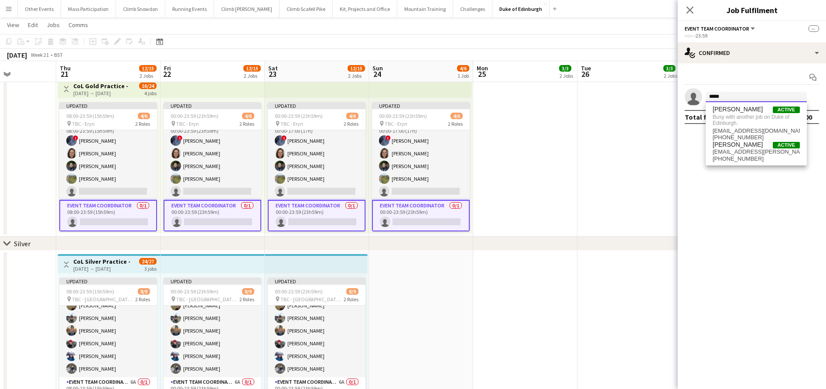
type input "*****"
click at [609, 149] on app-date-cell at bounding box center [630, 155] width 104 height 161
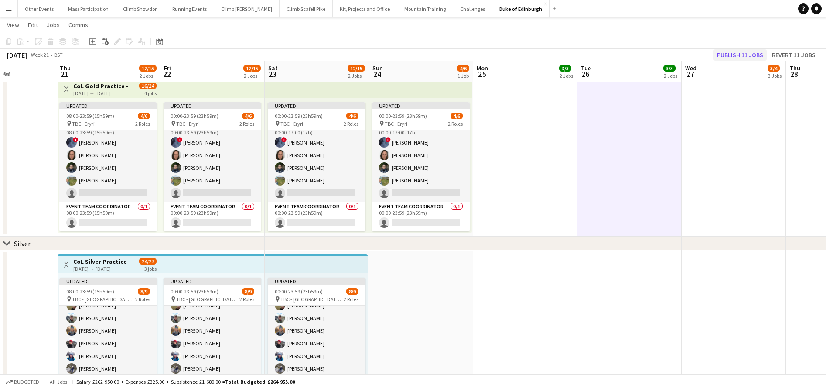
click at [725, 56] on button "Publish 11 jobs" at bounding box center [740, 54] width 53 height 11
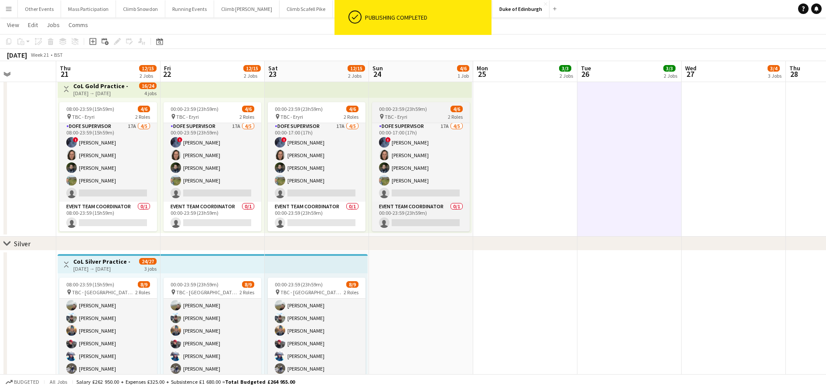
scroll to position [2, 0]
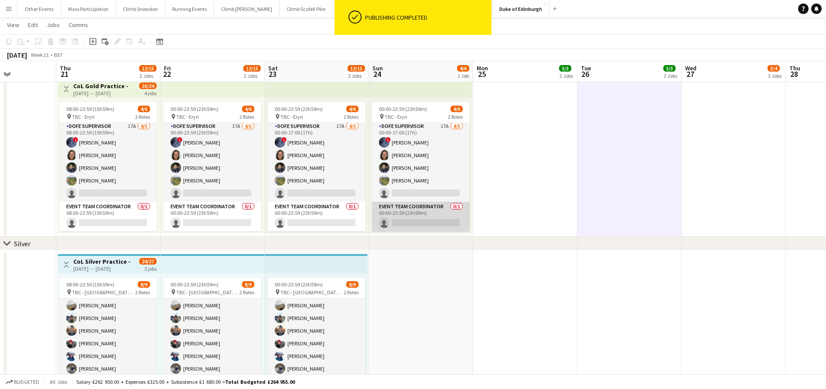
click at [402, 215] on app-card-role "Event Team Coordinator 0/1 00:00-23:59 (23h59m) single-neutral-actions" at bounding box center [421, 217] width 98 height 30
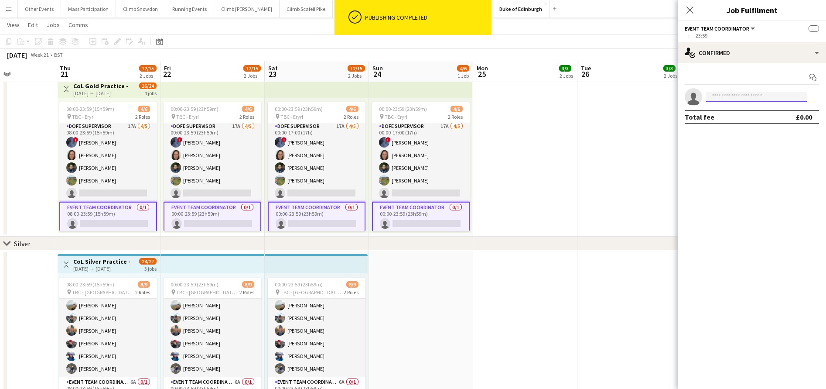
click at [740, 96] on input at bounding box center [756, 97] width 101 height 10
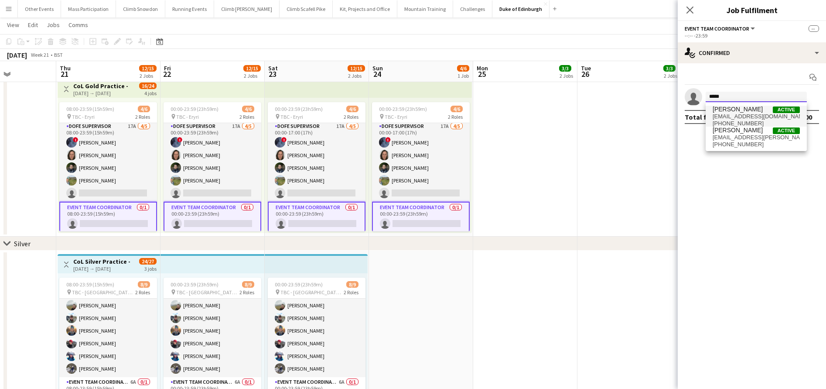
type input "*****"
click at [729, 115] on span "[EMAIL_ADDRESS][DOMAIN_NAME]" at bounding box center [756, 116] width 87 height 7
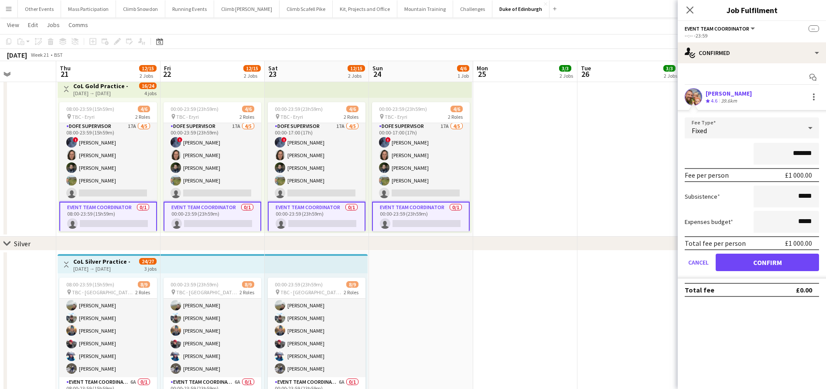
click at [756, 264] on button "Confirm" at bounding box center [767, 261] width 103 height 17
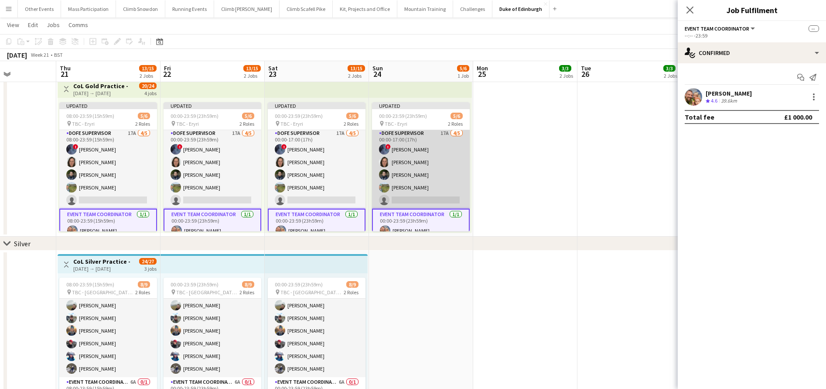
click at [413, 186] on app-card-role "DofE Supervisor 17A [DATE] 00:00-17:00 (17h) ! [PERSON_NAME] [PERSON_NAME] [PER…" at bounding box center [421, 168] width 98 height 80
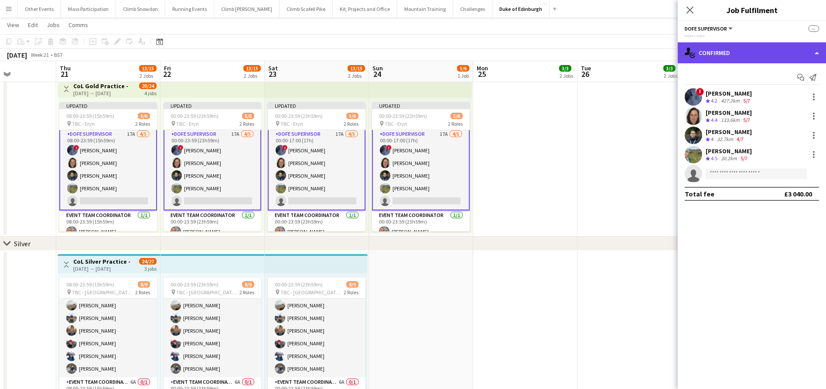
click at [713, 52] on div "single-neutral-actions-check-2 Confirmed" at bounding box center [752, 52] width 148 height 21
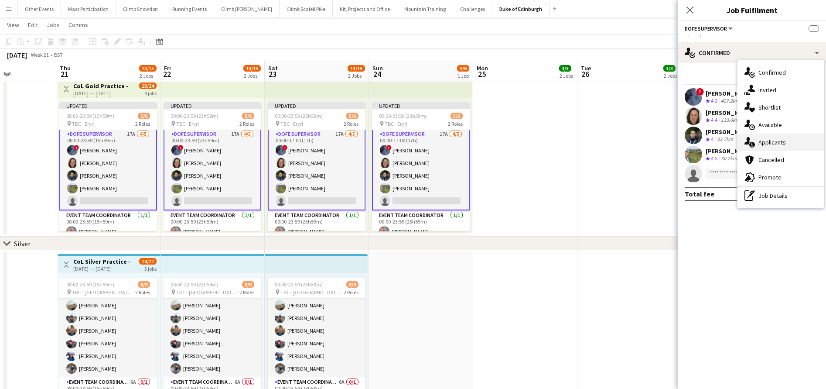
click at [765, 140] on span "Applicants" at bounding box center [772, 142] width 27 height 8
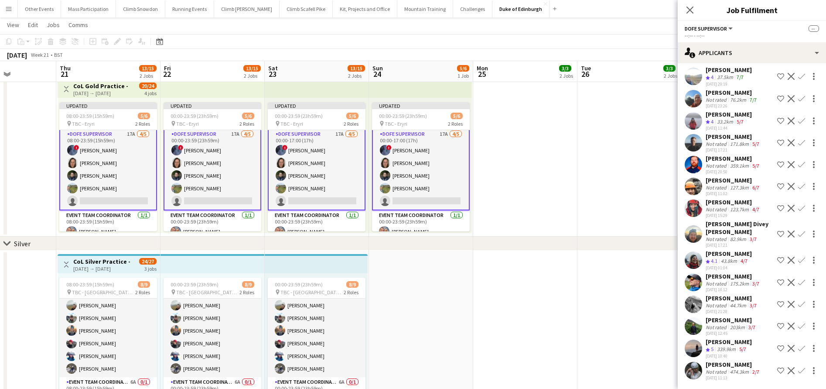
scroll to position [39, 0]
click at [798, 257] on app-icon "Confirm" at bounding box center [801, 260] width 7 height 7
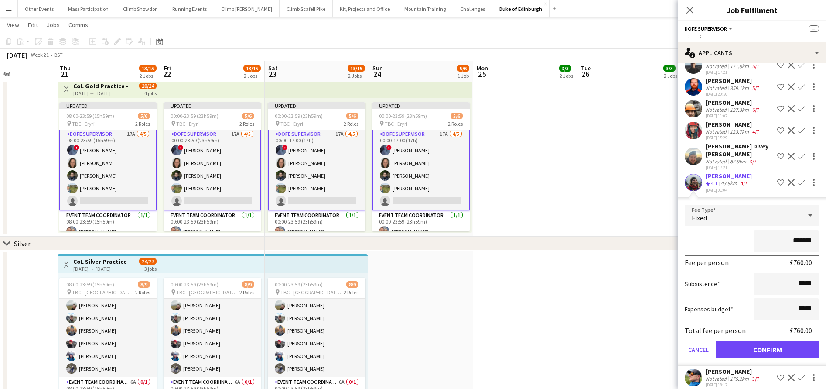
click at [757, 341] on button "Confirm" at bounding box center [767, 349] width 103 height 17
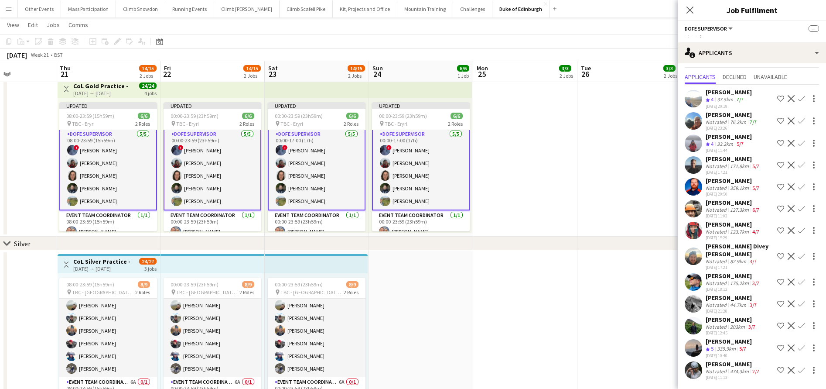
scroll to position [9, 0]
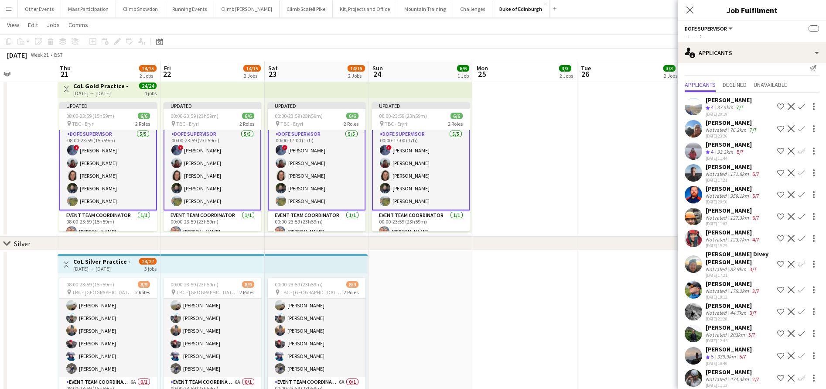
click at [548, 166] on app-date-cell at bounding box center [525, 155] width 104 height 161
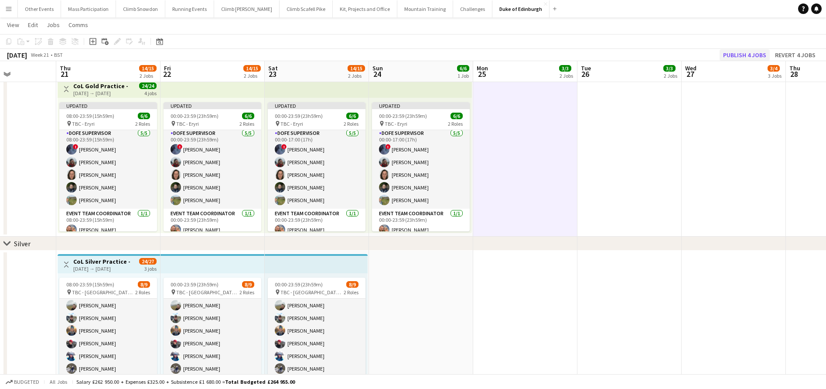
click at [740, 52] on button "Publish 4 jobs" at bounding box center [745, 54] width 50 height 11
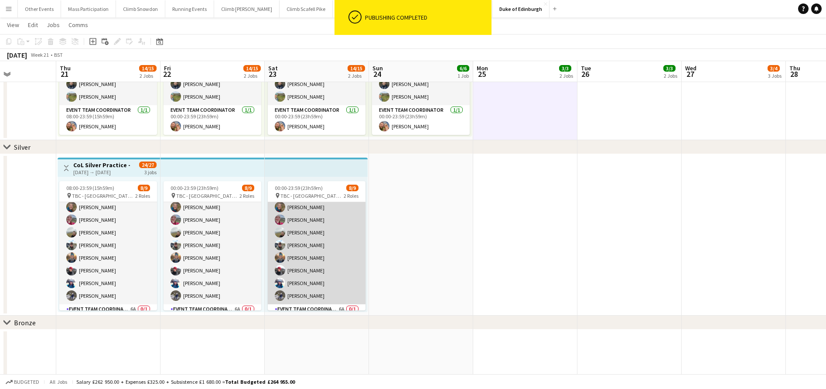
scroll to position [11, 0]
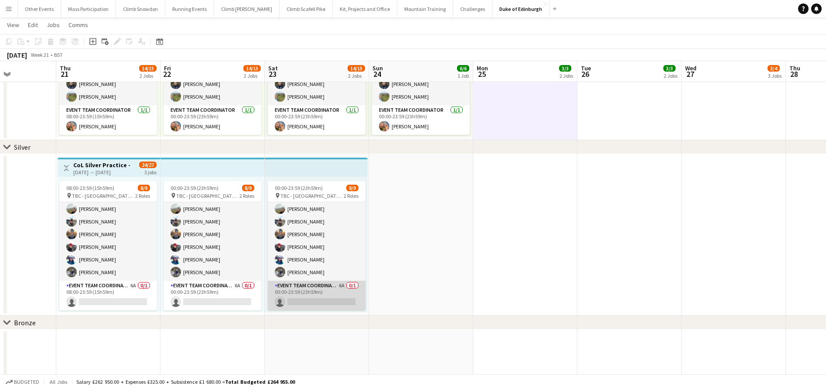
click at [324, 295] on app-card-role "Event Team Coordinator 6A 0/1 00:00-23:59 (23h59m) single-neutral-actions" at bounding box center [317, 296] width 98 height 30
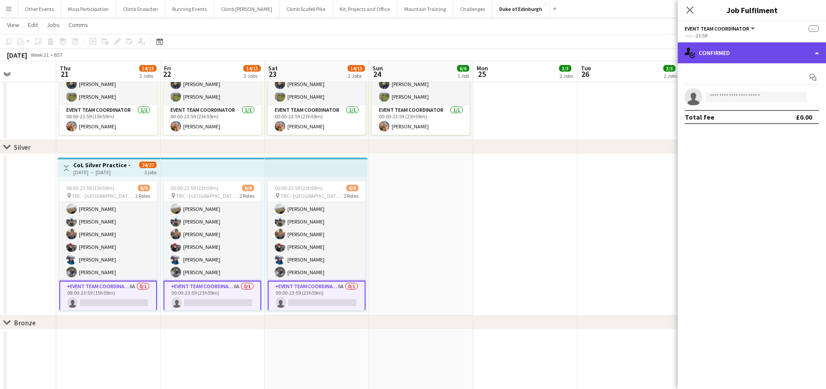
click at [708, 54] on div "single-neutral-actions-check-2 Confirmed" at bounding box center [752, 52] width 148 height 21
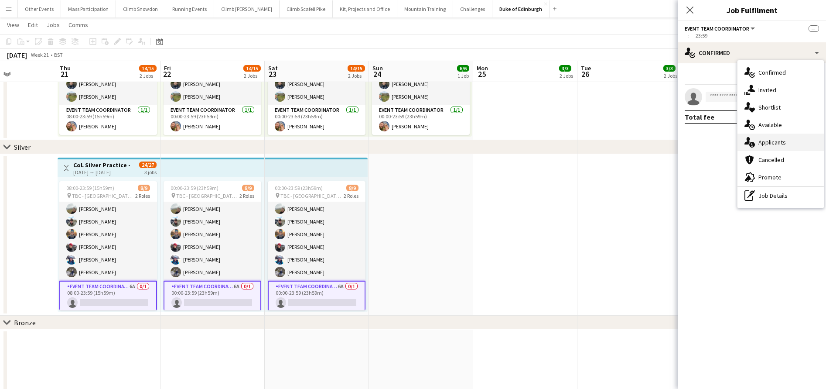
click at [764, 142] on span "Applicants" at bounding box center [772, 142] width 27 height 8
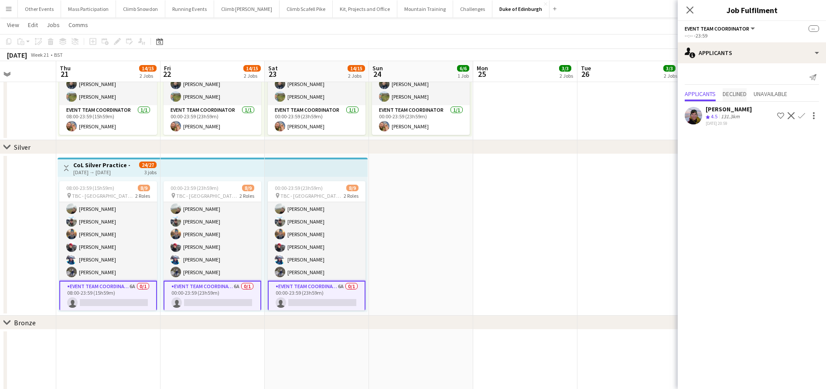
click at [736, 92] on span "Declined" at bounding box center [735, 94] width 24 height 6
click at [771, 75] on span "Unavailable" at bounding box center [771, 76] width 34 height 6
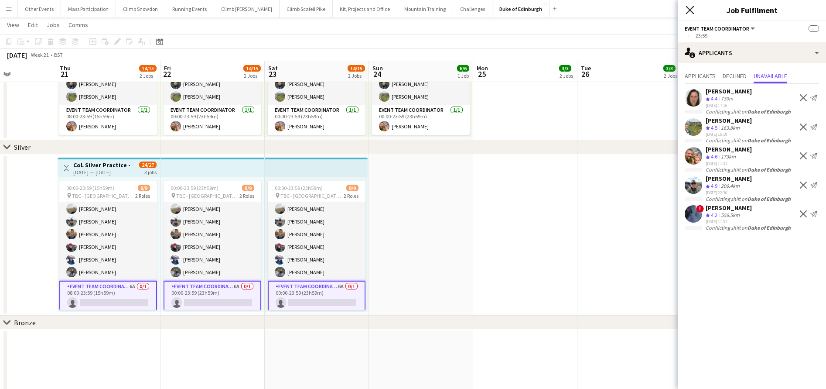
click at [691, 8] on icon "Close pop-in" at bounding box center [690, 10] width 8 height 8
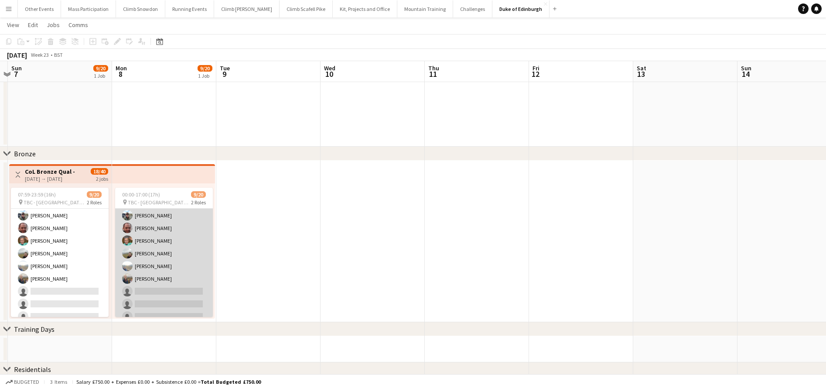
click at [130, 244] on app-user-avatar at bounding box center [127, 240] width 10 height 10
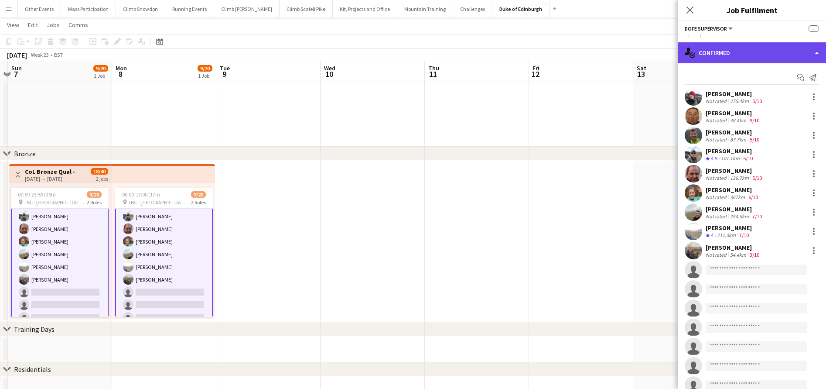
click at [714, 53] on div "single-neutral-actions-check-2 Confirmed" at bounding box center [752, 52] width 148 height 21
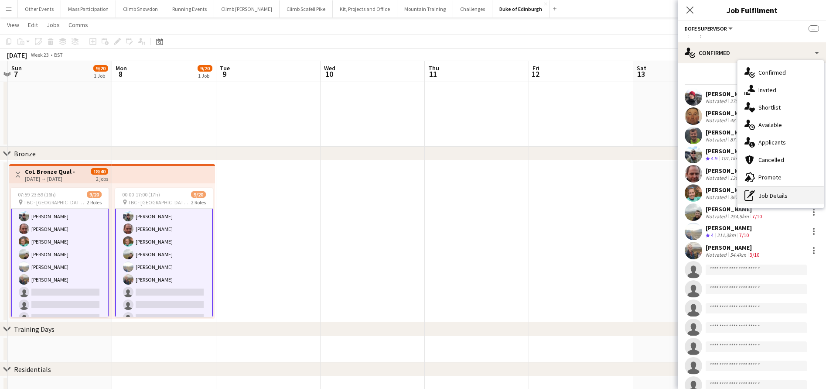
click at [766, 195] on div "pen-write Job Details" at bounding box center [781, 195] width 86 height 17
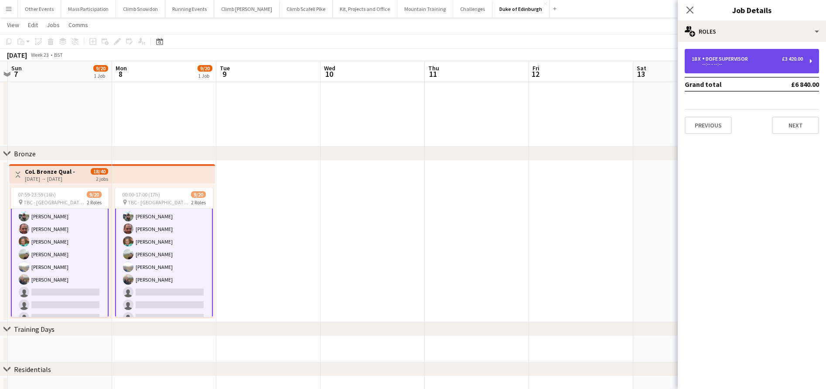
click at [718, 63] on div "--:-- - --:--" at bounding box center [747, 64] width 111 height 4
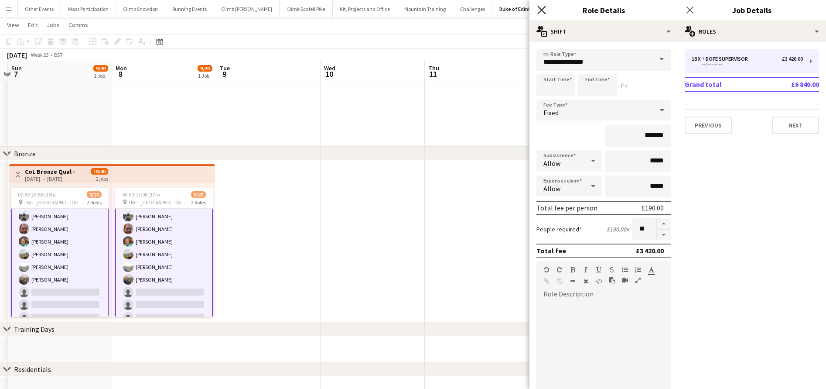
click at [542, 11] on icon at bounding box center [542, 10] width 8 height 8
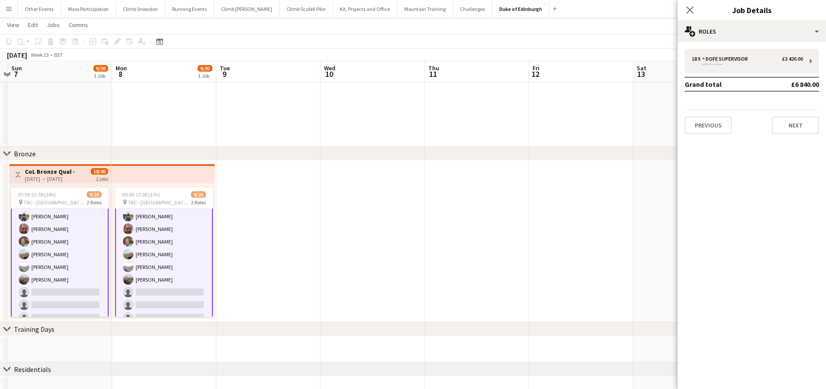
click at [506, 217] on app-date-cell at bounding box center [477, 241] width 104 height 161
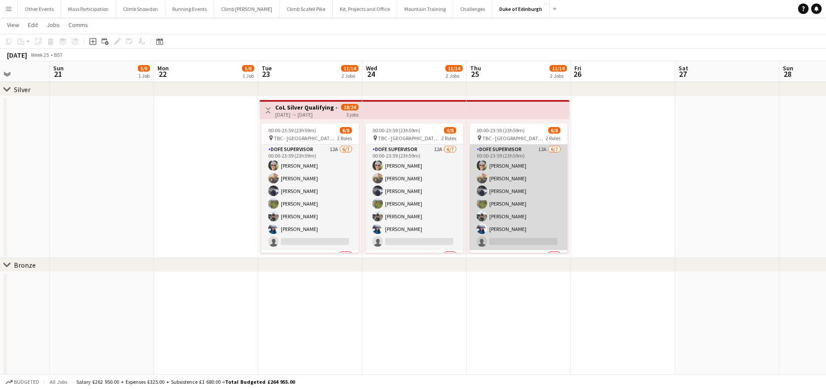
click at [506, 217] on app-card-role "DofE Supervisor 12A [DATE] 00:00-23:59 (23h59m) [PERSON_NAME] [PERSON_NAME] [PE…" at bounding box center [519, 197] width 98 height 106
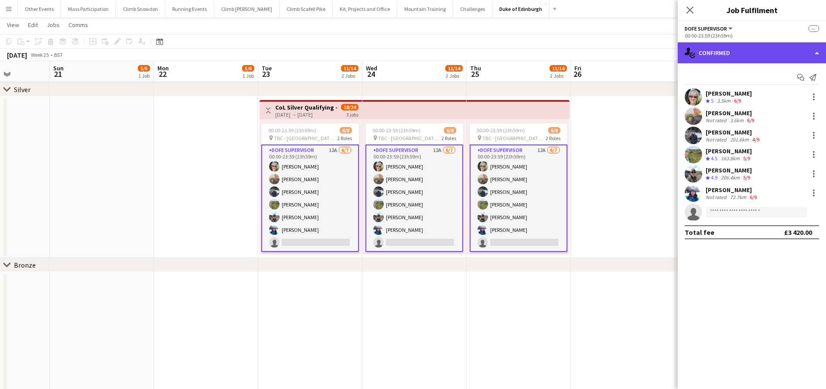
click at [730, 49] on div "single-neutral-actions-check-2 Confirmed" at bounding box center [752, 52] width 148 height 21
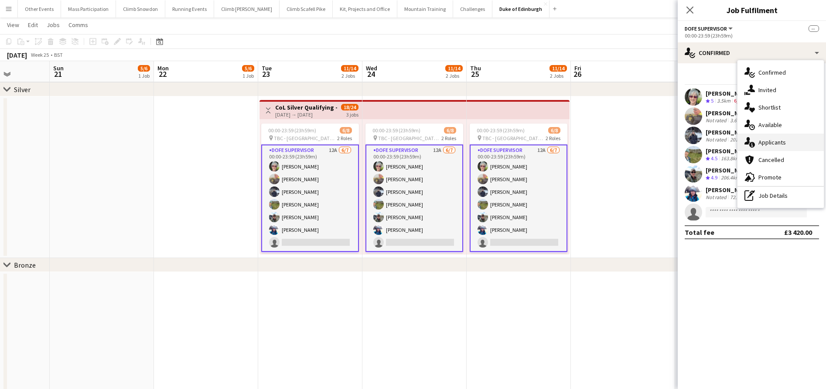
click at [768, 143] on span "Applicants" at bounding box center [772, 142] width 27 height 8
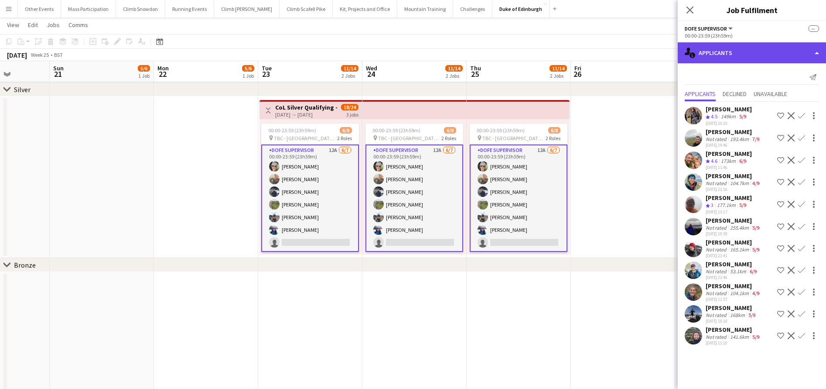
click at [731, 48] on div "single-neutral-actions-information Applicants" at bounding box center [752, 52] width 148 height 21
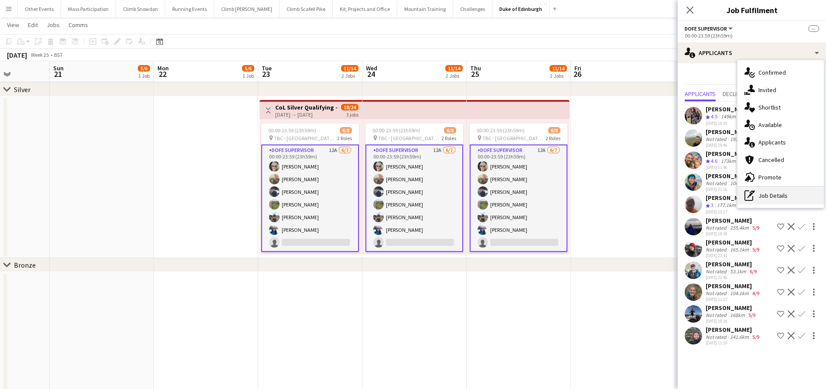
click at [774, 192] on div "pen-write Job Details" at bounding box center [781, 195] width 86 height 17
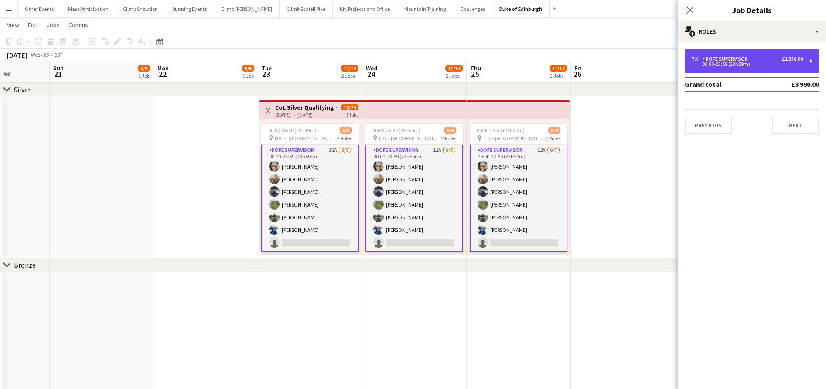
click at [744, 62] on div "00:00-23:59 (23h59m)" at bounding box center [747, 64] width 111 height 4
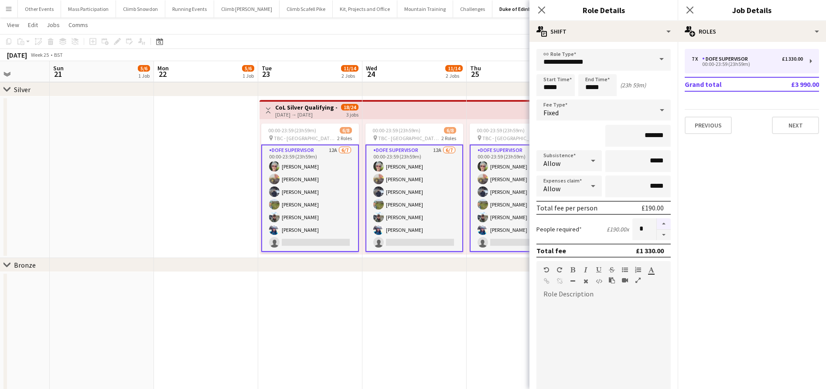
click at [657, 222] on button "button" at bounding box center [664, 223] width 14 height 11
type input "*"
click at [543, 7] on icon "Close pop-in" at bounding box center [542, 10] width 8 height 8
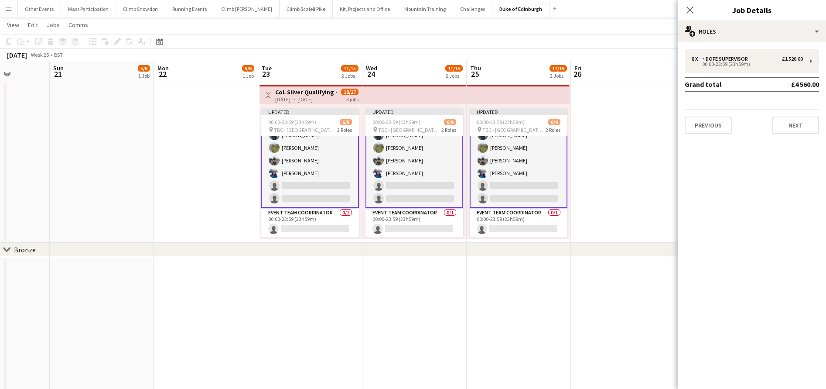
scroll to position [48, 0]
click at [526, 181] on app-card-role "DofE Supervisor 12A [DATE] 00:00-23:59 (23h59m) [PERSON_NAME] [PERSON_NAME] [PE…" at bounding box center [519, 148] width 98 height 120
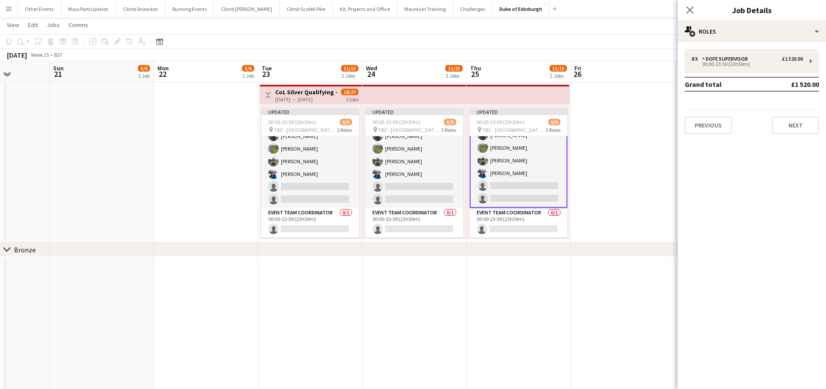
scroll to position [47, 0]
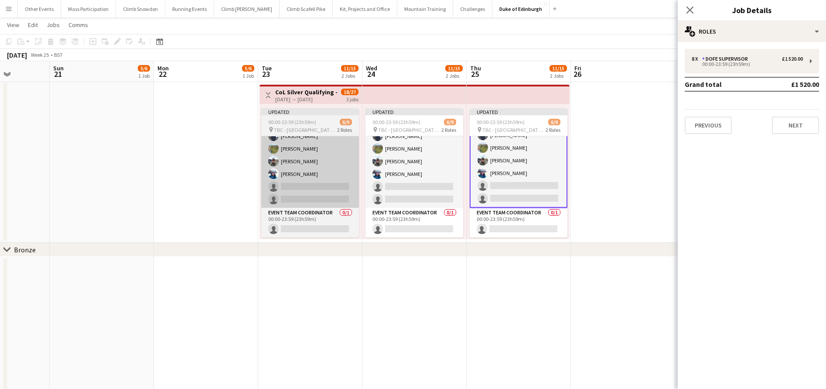
click at [338, 158] on app-card-role "DofE Supervisor 12A [DATE] 00:00-23:59 (23h59m) [PERSON_NAME] [PERSON_NAME] [PE…" at bounding box center [310, 148] width 98 height 118
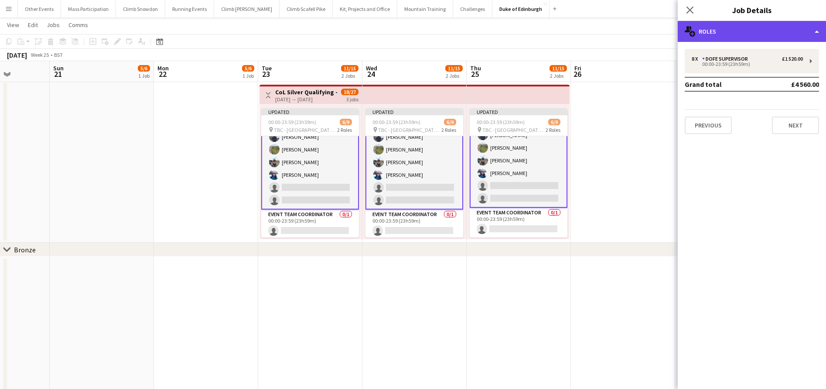
click at [717, 33] on div "multiple-users-add Roles" at bounding box center [752, 31] width 148 height 21
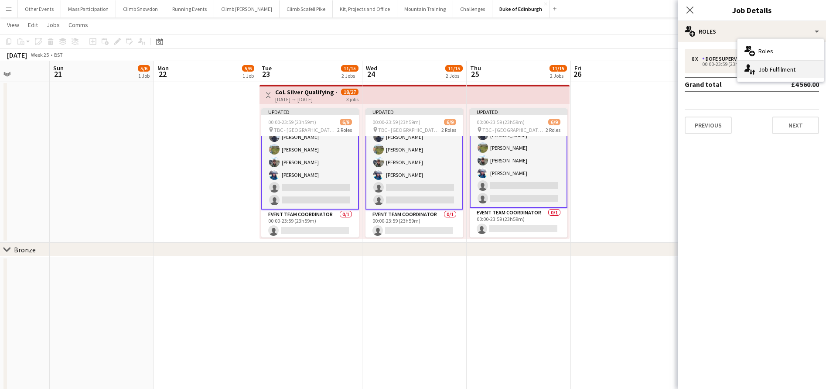
click at [762, 67] on div "single-neutral-actions-up-down Job Fulfilment" at bounding box center [781, 69] width 86 height 17
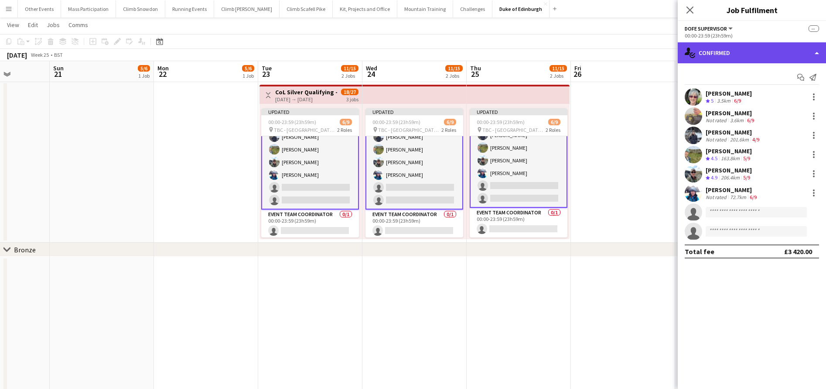
click at [730, 47] on div "single-neutral-actions-check-2 Confirmed" at bounding box center [752, 52] width 148 height 21
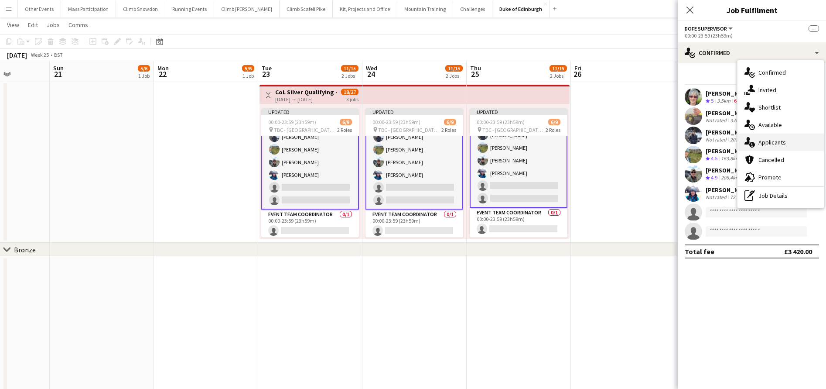
click at [764, 147] on div "single-neutral-actions-information Applicants" at bounding box center [781, 142] width 86 height 17
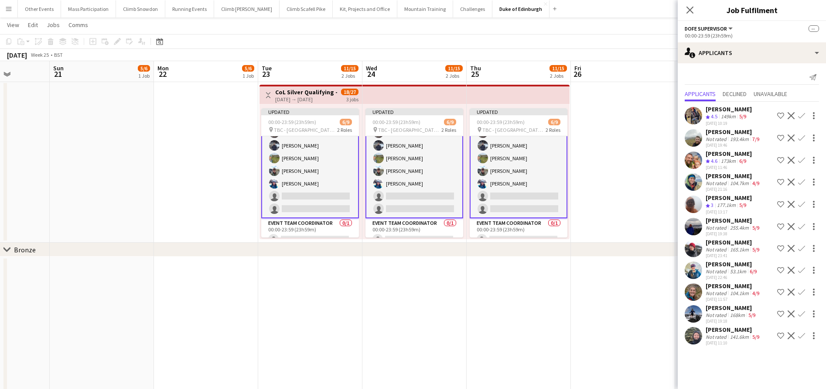
scroll to position [31, 0]
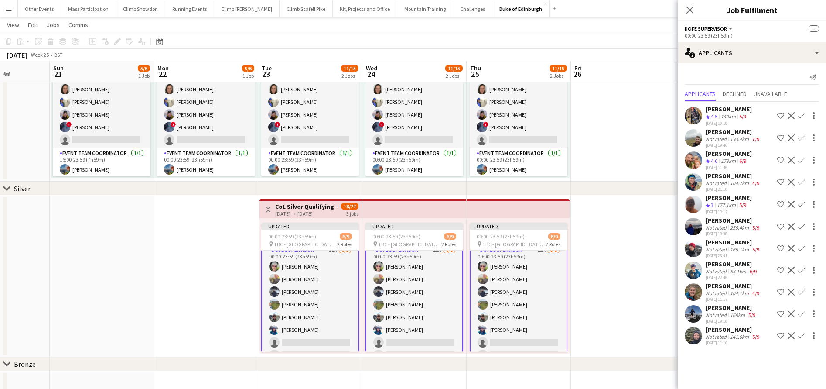
click at [725, 185] on div "Not rated" at bounding box center [717, 183] width 23 height 7
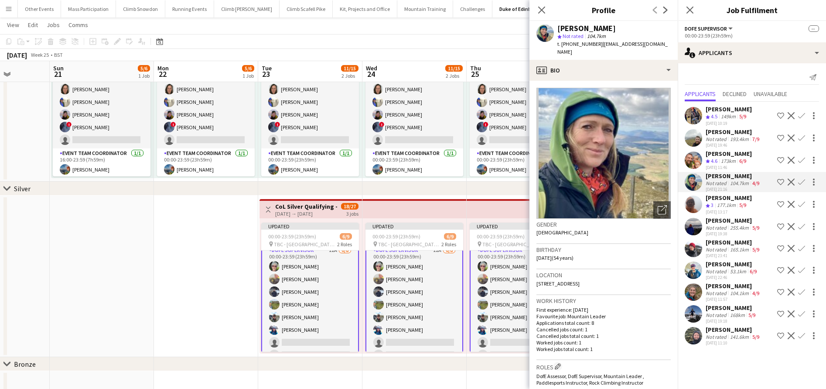
click at [721, 270] on div "Not rated" at bounding box center [717, 271] width 23 height 7
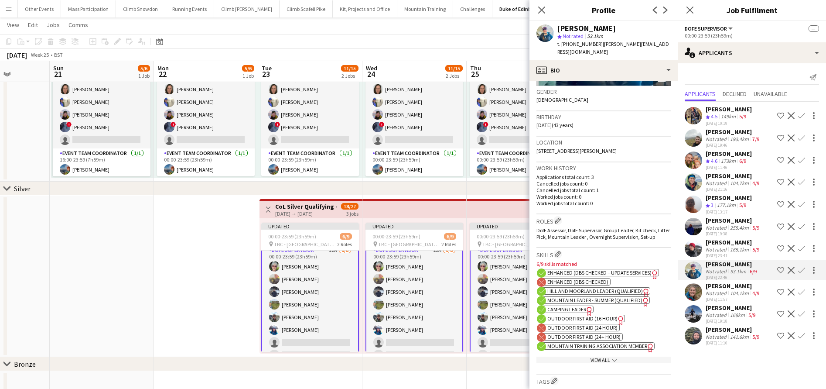
click at [631, 269] on span "Enhanced (DBS Checked – Update Services)" at bounding box center [600, 272] width 104 height 7
click at [584, 281] on span "Enhanced (DBS Checked)" at bounding box center [578, 281] width 61 height 7
click at [585, 315] on span "Outdoor First Aid (16 hour)" at bounding box center [583, 318] width 70 height 7
click at [800, 270] on app-icon "Confirm" at bounding box center [801, 270] width 7 height 7
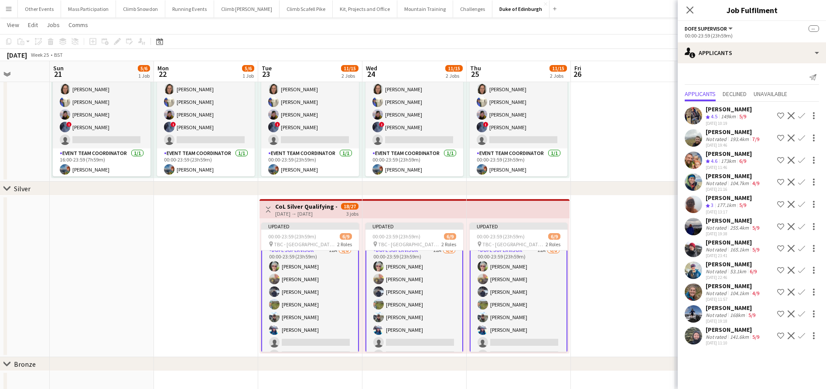
click at [800, 270] on app-icon "Confirm" at bounding box center [801, 270] width 7 height 7
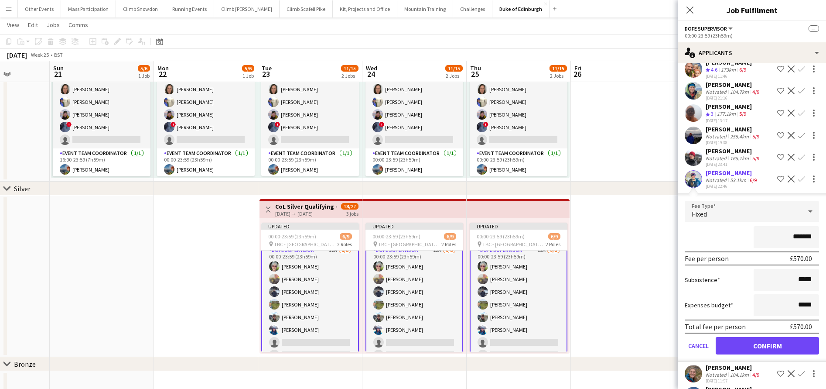
scroll to position [110, 0]
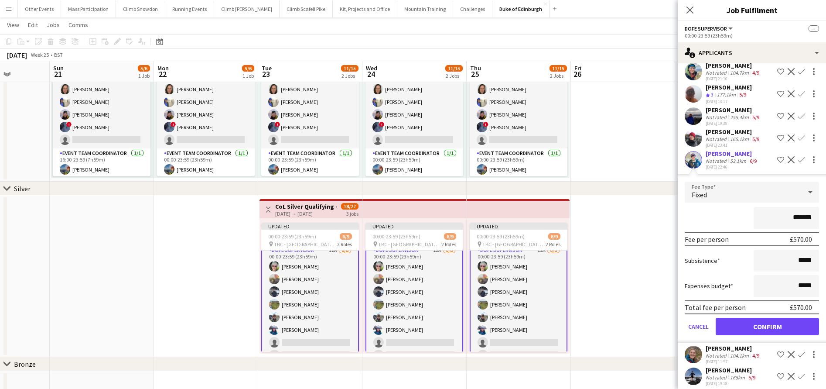
click at [766, 322] on button "Confirm" at bounding box center [767, 326] width 103 height 17
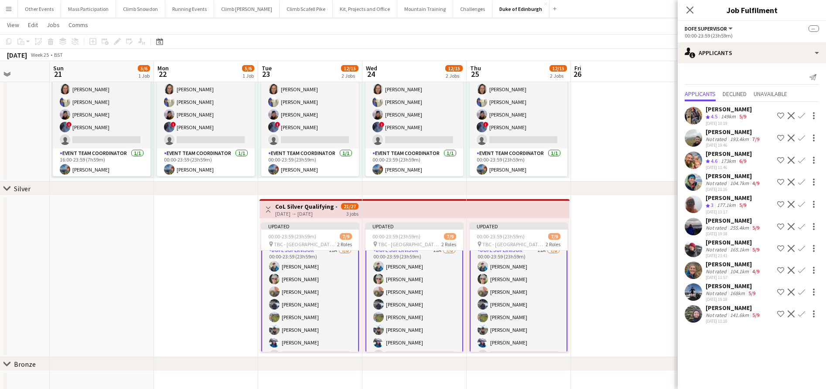
scroll to position [0, 0]
click at [725, 114] on div "149km" at bounding box center [728, 116] width 18 height 7
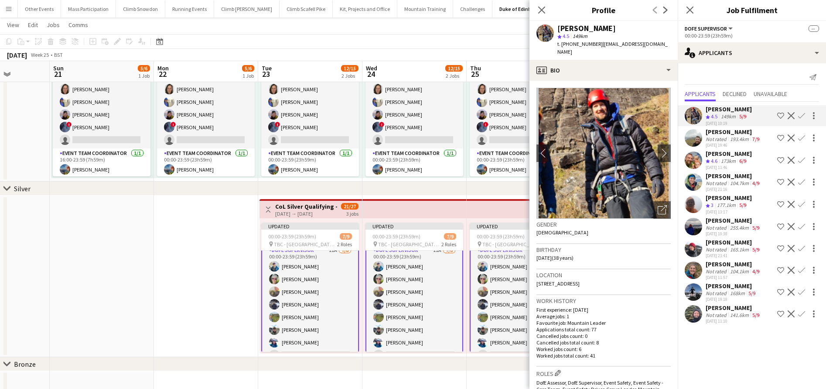
click at [803, 116] on app-icon "Confirm" at bounding box center [801, 115] width 7 height 7
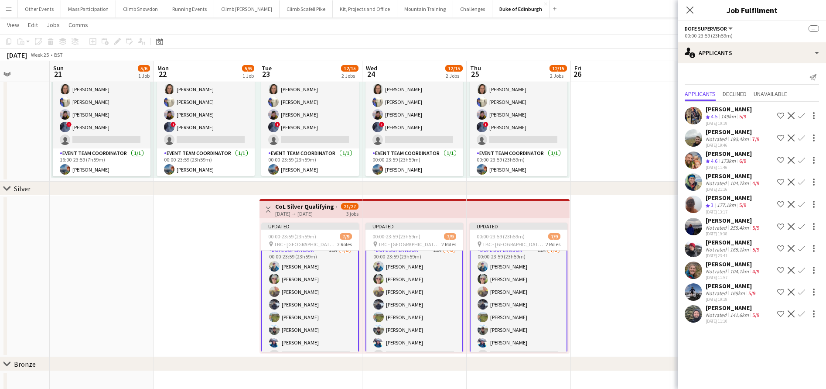
click at [803, 116] on app-icon "Confirm" at bounding box center [801, 115] width 7 height 7
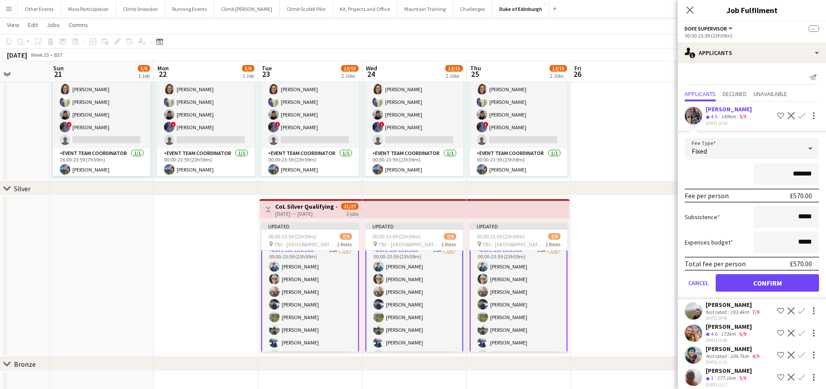
click at [767, 288] on button "Confirm" at bounding box center [767, 282] width 103 height 17
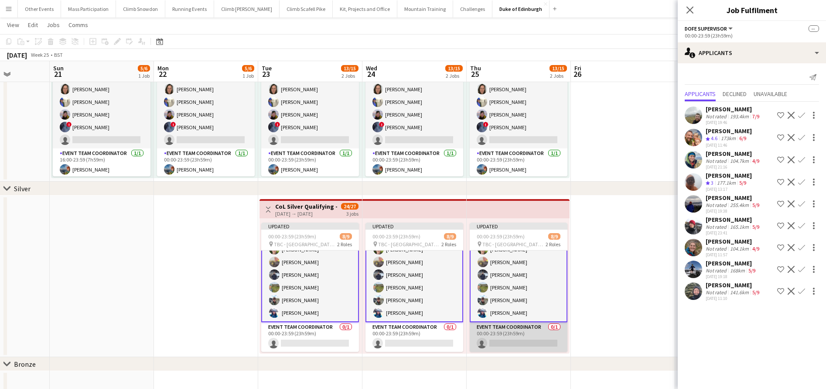
scroll to position [48, 0]
click at [520, 337] on app-card-role "Event Team Coordinator 0/1 00:00-23:59 (23h59m) single-neutral-actions" at bounding box center [519, 337] width 98 height 30
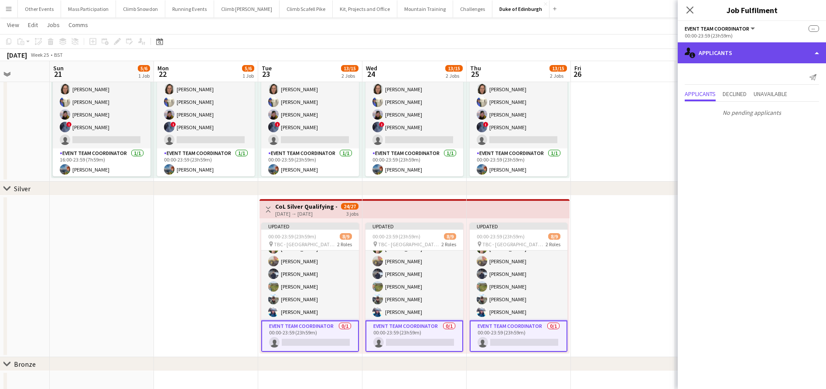
click at [709, 51] on div "single-neutral-actions-information Applicants" at bounding box center [752, 52] width 148 height 21
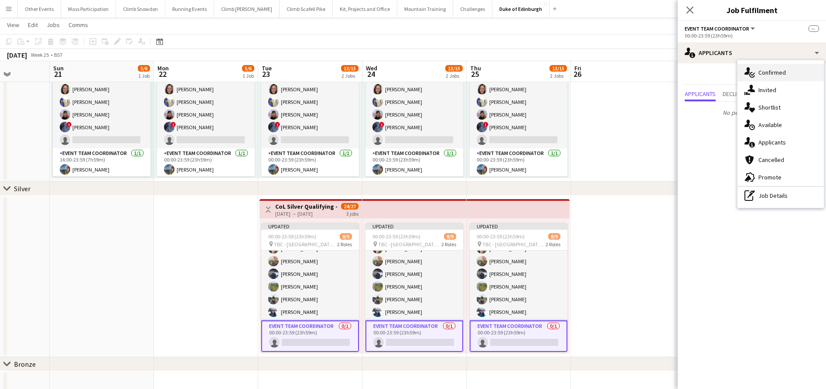
click at [763, 67] on div "single-neutral-actions-check-2 Confirmed" at bounding box center [781, 72] width 86 height 17
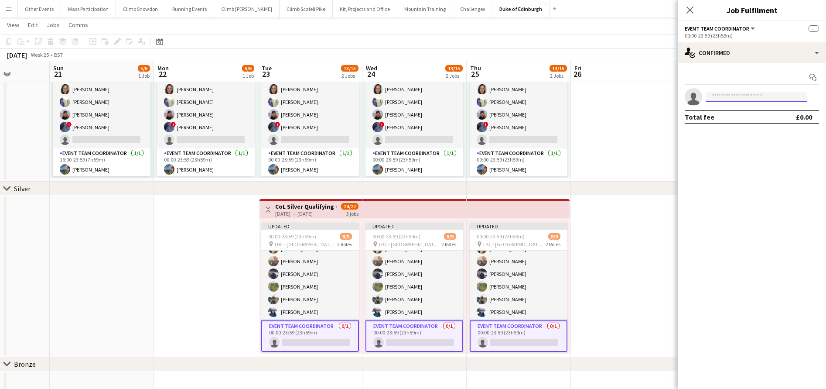
click at [723, 96] on input at bounding box center [756, 97] width 101 height 10
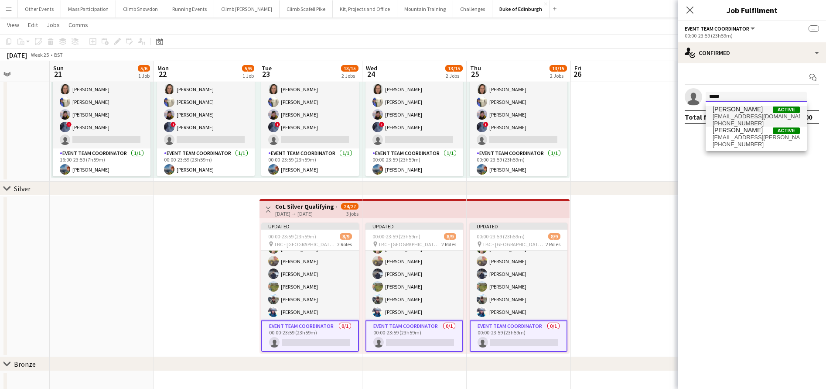
type input "*****"
click at [726, 112] on span "[PERSON_NAME]" at bounding box center [738, 109] width 50 height 7
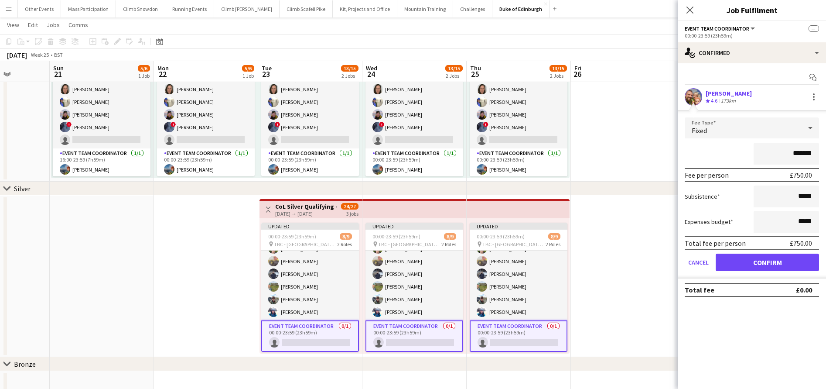
click at [764, 260] on button "Confirm" at bounding box center [767, 261] width 103 height 17
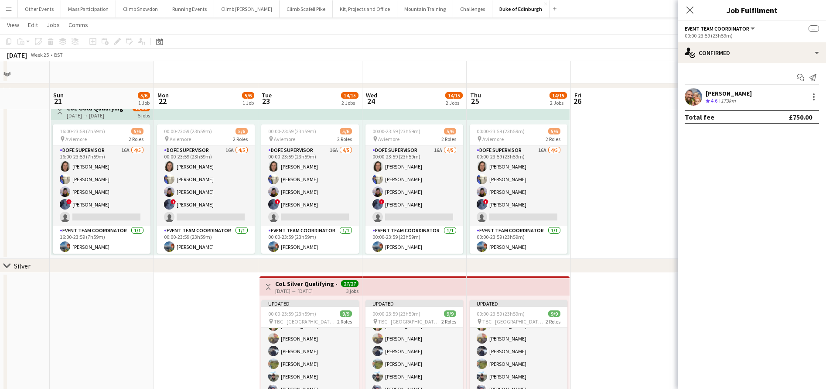
scroll to position [32, 0]
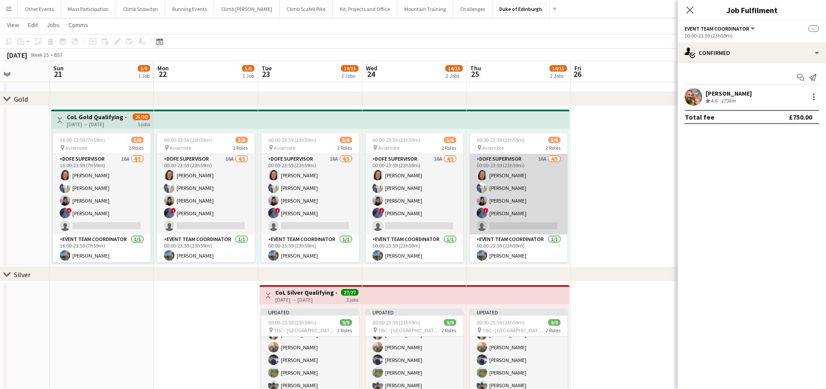
click at [504, 208] on app-card-role "DofE Supervisor 16A [DATE] 00:00-23:59 (23h59m) [PERSON_NAME] [PERSON_NAME] [PE…" at bounding box center [519, 194] width 98 height 80
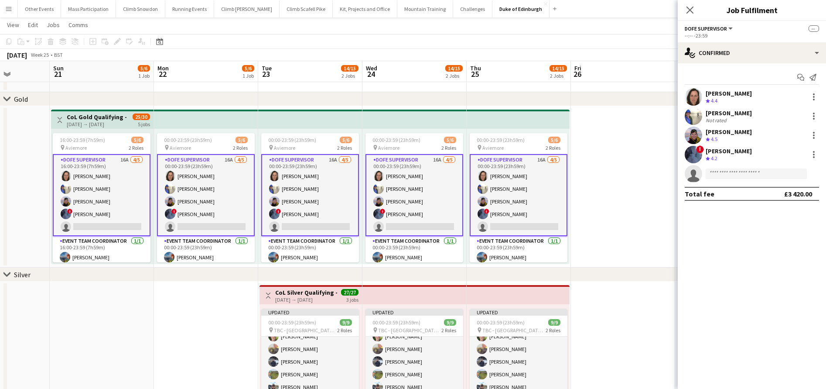
scroll to position [47, 0]
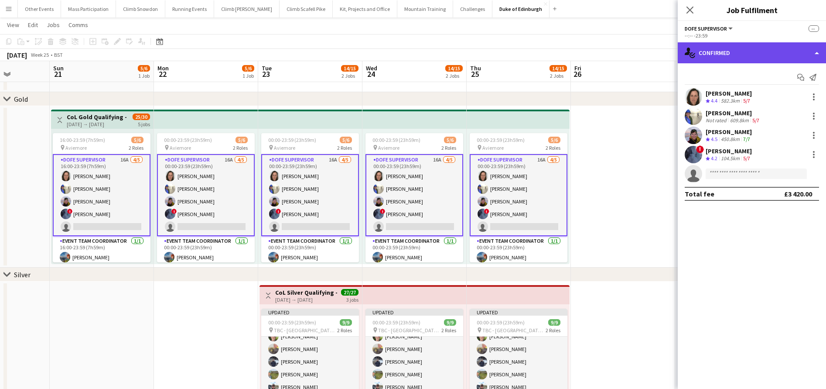
click at [709, 58] on div "single-neutral-actions-check-2 Confirmed" at bounding box center [752, 52] width 148 height 21
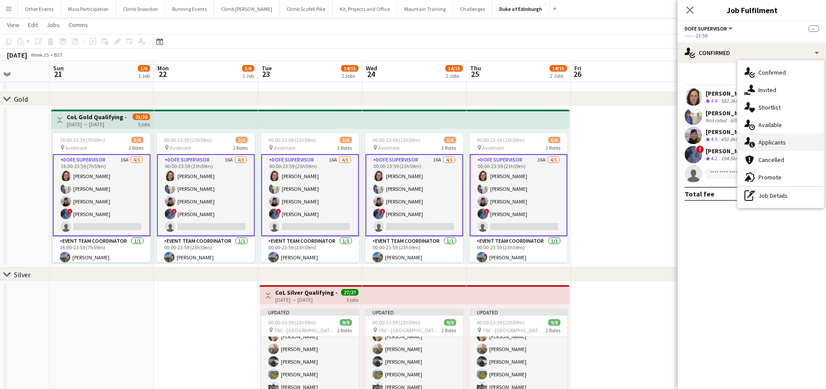
click at [760, 144] on span "Applicants" at bounding box center [772, 142] width 27 height 8
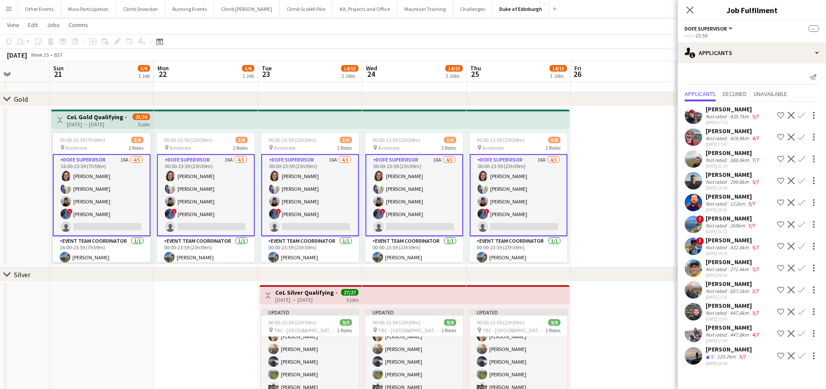
click at [721, 225] on div "Not rated" at bounding box center [717, 225] width 23 height 7
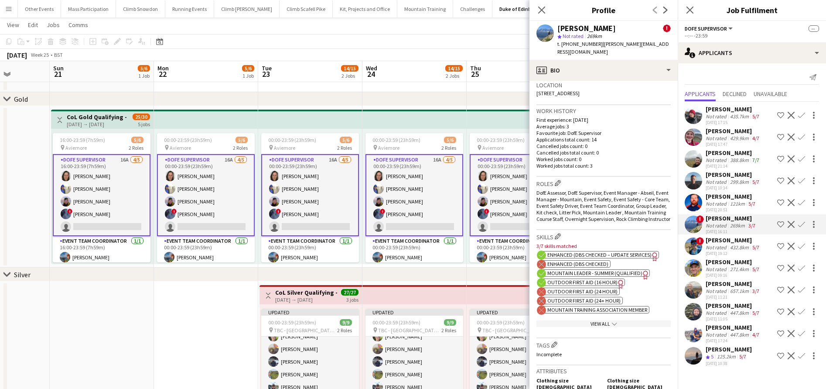
scroll to position [284, 0]
click at [541, 11] on icon at bounding box center [542, 10] width 8 height 8
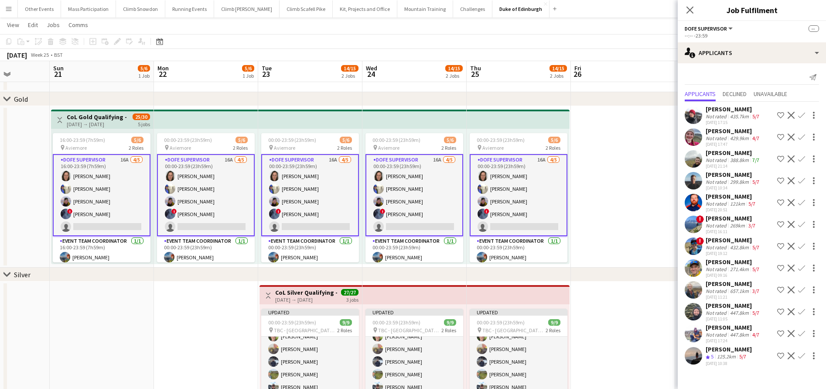
click at [721, 309] on div "[PERSON_NAME]" at bounding box center [733, 305] width 55 height 8
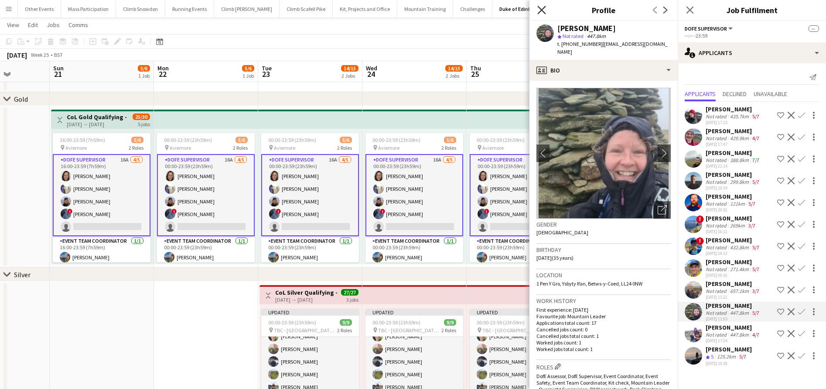
click at [541, 7] on icon "Close pop-in" at bounding box center [542, 10] width 8 height 8
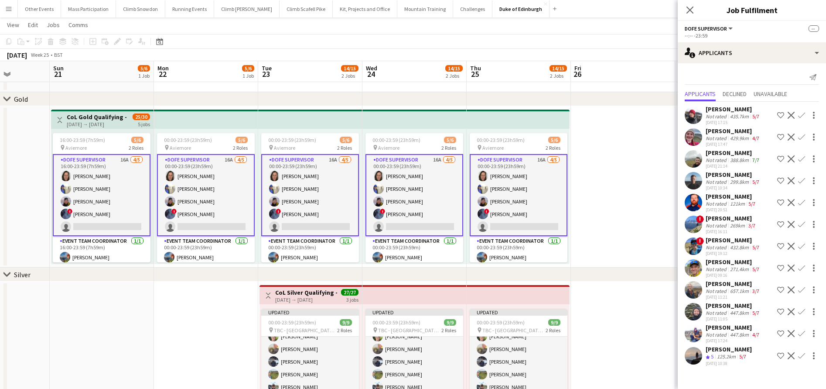
click at [726, 118] on div "Not rated" at bounding box center [717, 116] width 23 height 7
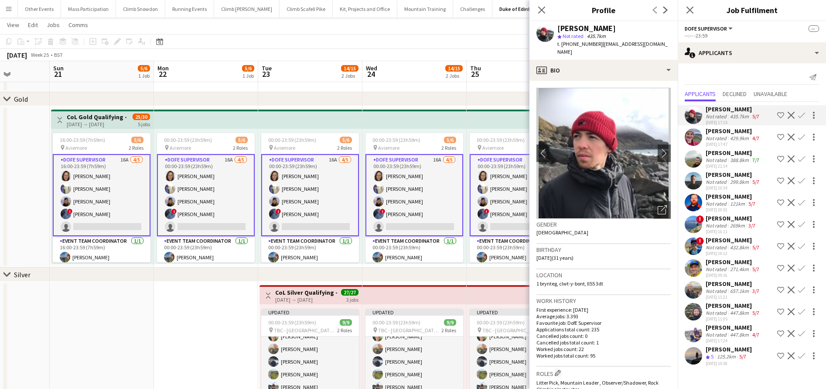
click at [801, 114] on app-icon "Confirm" at bounding box center [801, 115] width 7 height 7
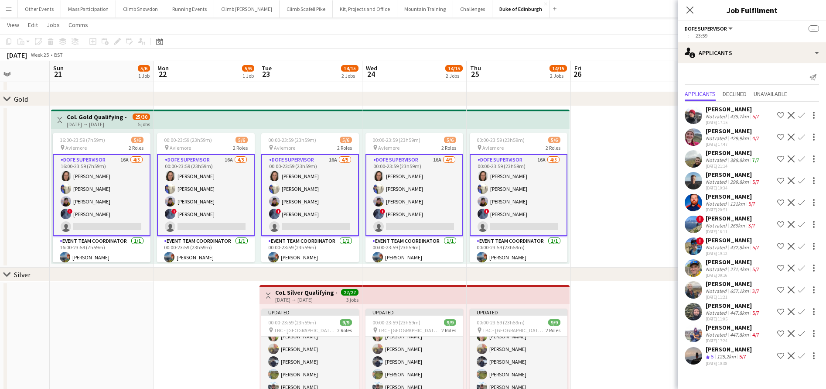
click at [801, 114] on app-icon "Confirm" at bounding box center [801, 115] width 7 height 7
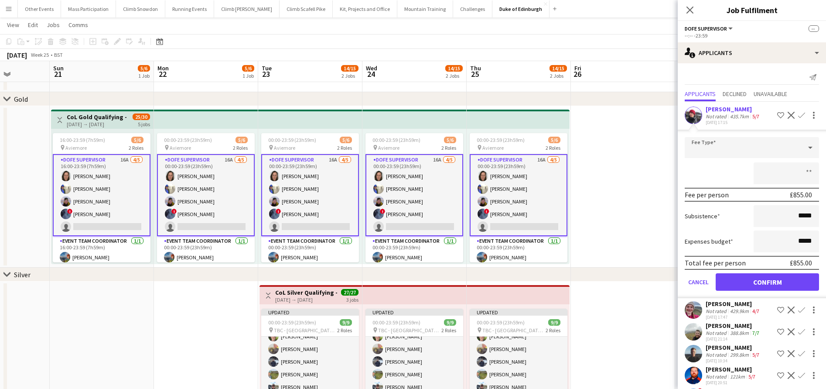
click at [756, 283] on button "Confirm" at bounding box center [767, 281] width 103 height 17
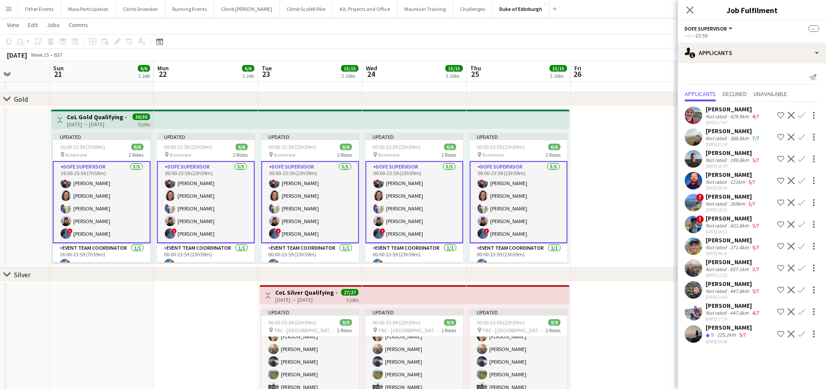
click at [601, 207] on app-date-cell at bounding box center [623, 186] width 104 height 161
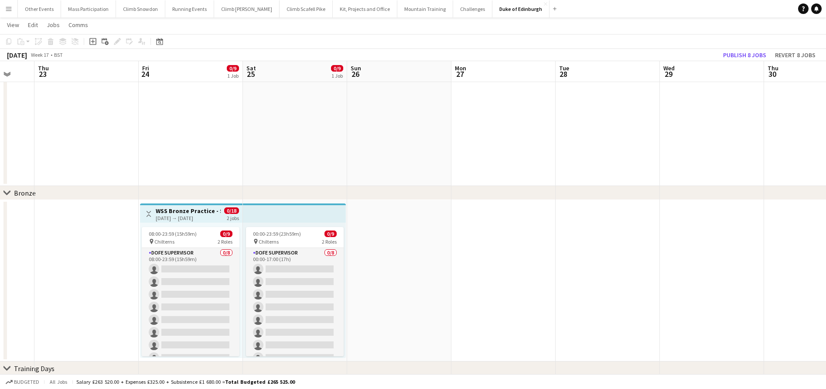
scroll to position [290, 0]
